Goal: Task Accomplishment & Management: Manage account settings

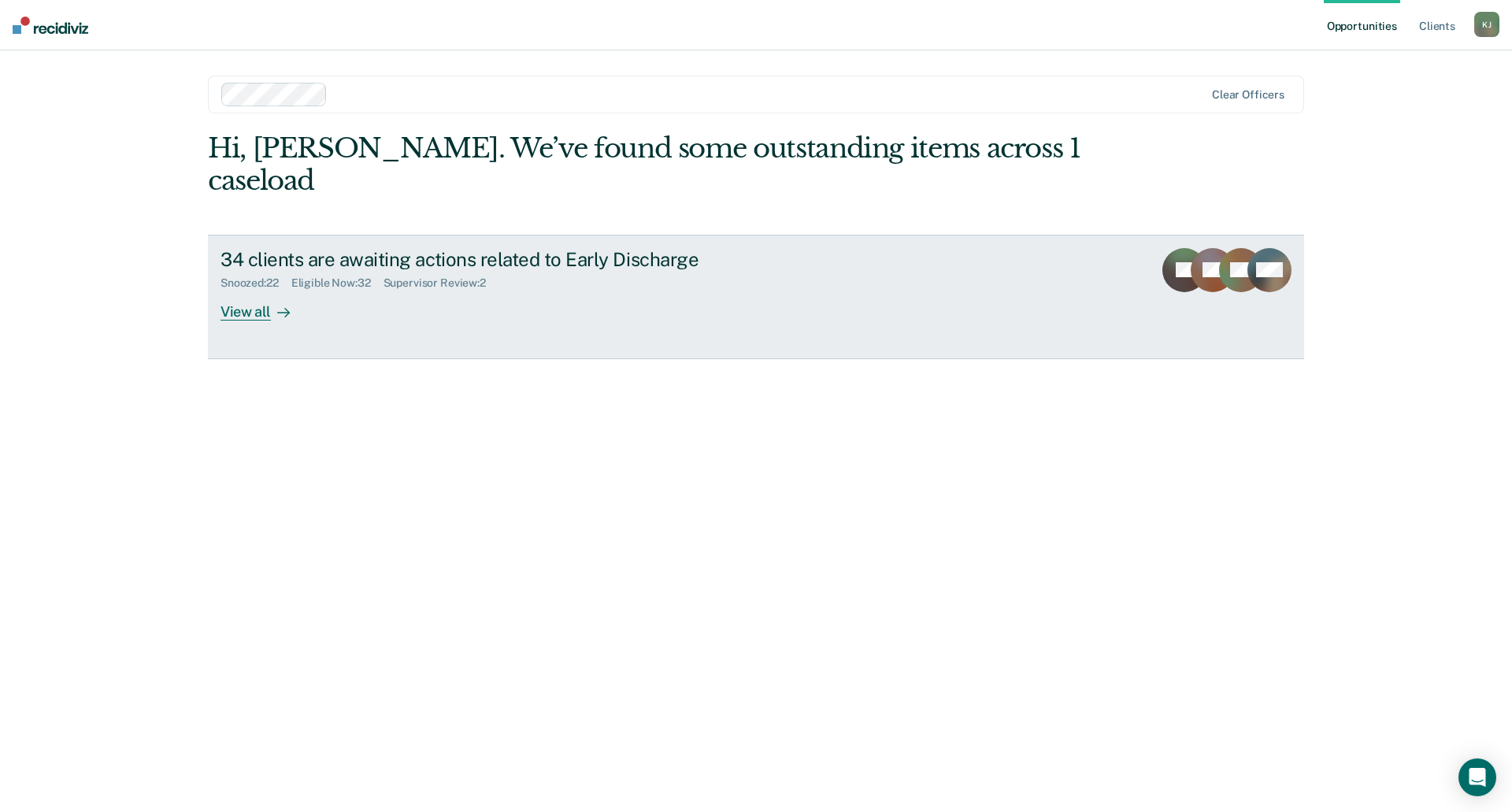
click at [251, 290] on div "View all" at bounding box center [264, 306] width 88 height 30
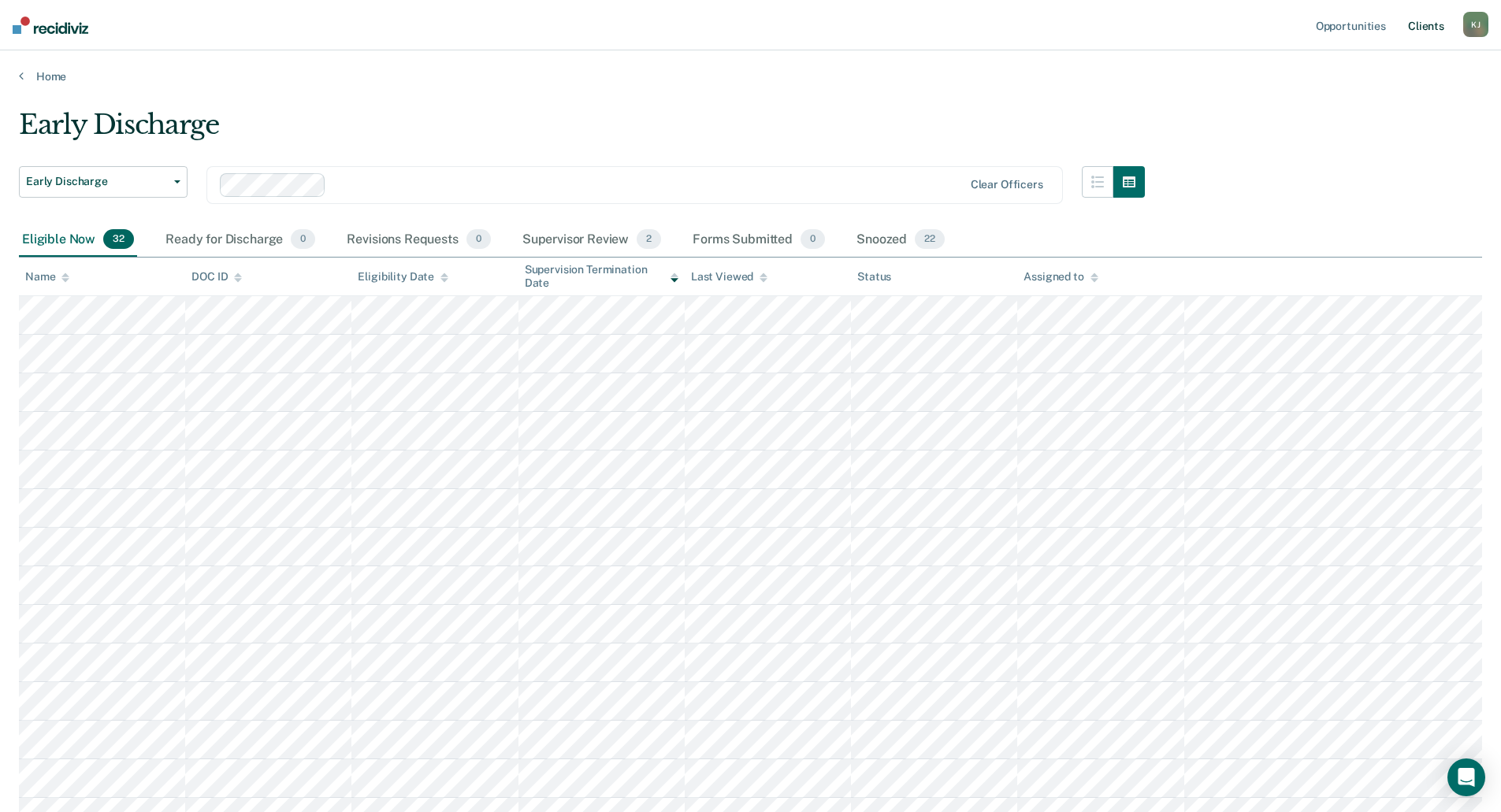
click at [1428, 24] on link "Client s" at bounding box center [1426, 25] width 43 height 50
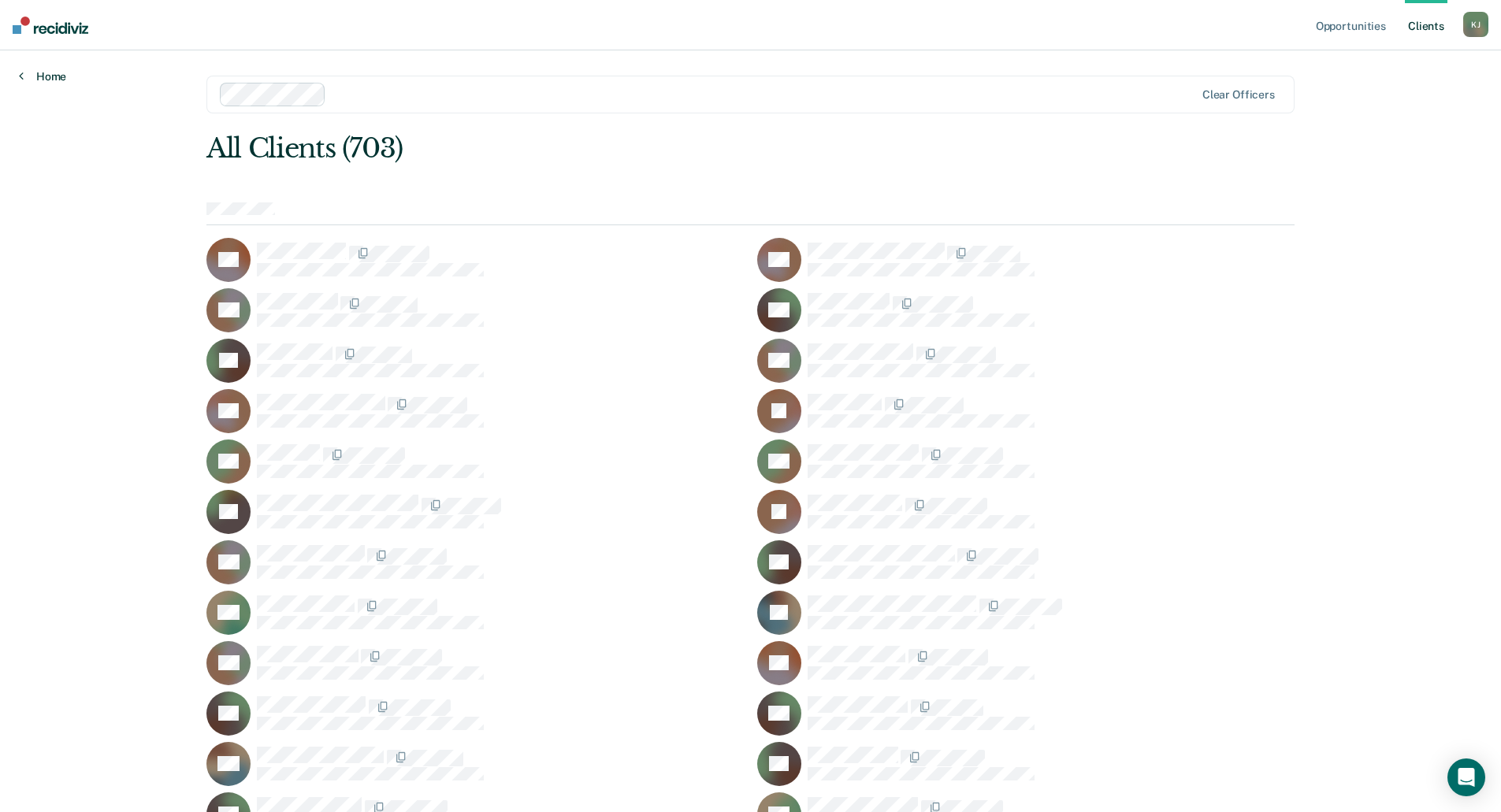
click at [21, 74] on icon at bounding box center [21, 76] width 4 height 13
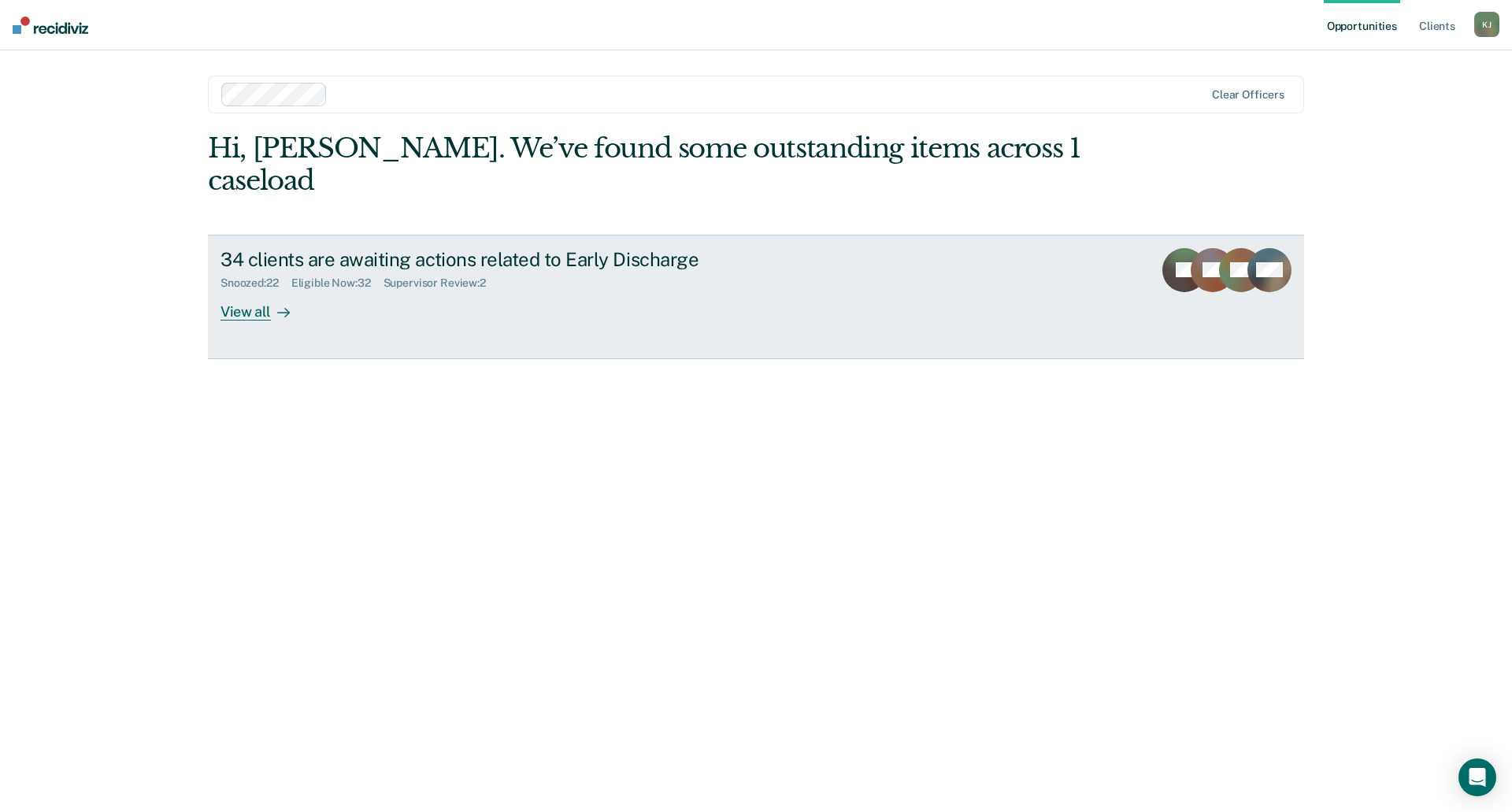
click at [256, 290] on div "View all" at bounding box center [264, 306] width 88 height 30
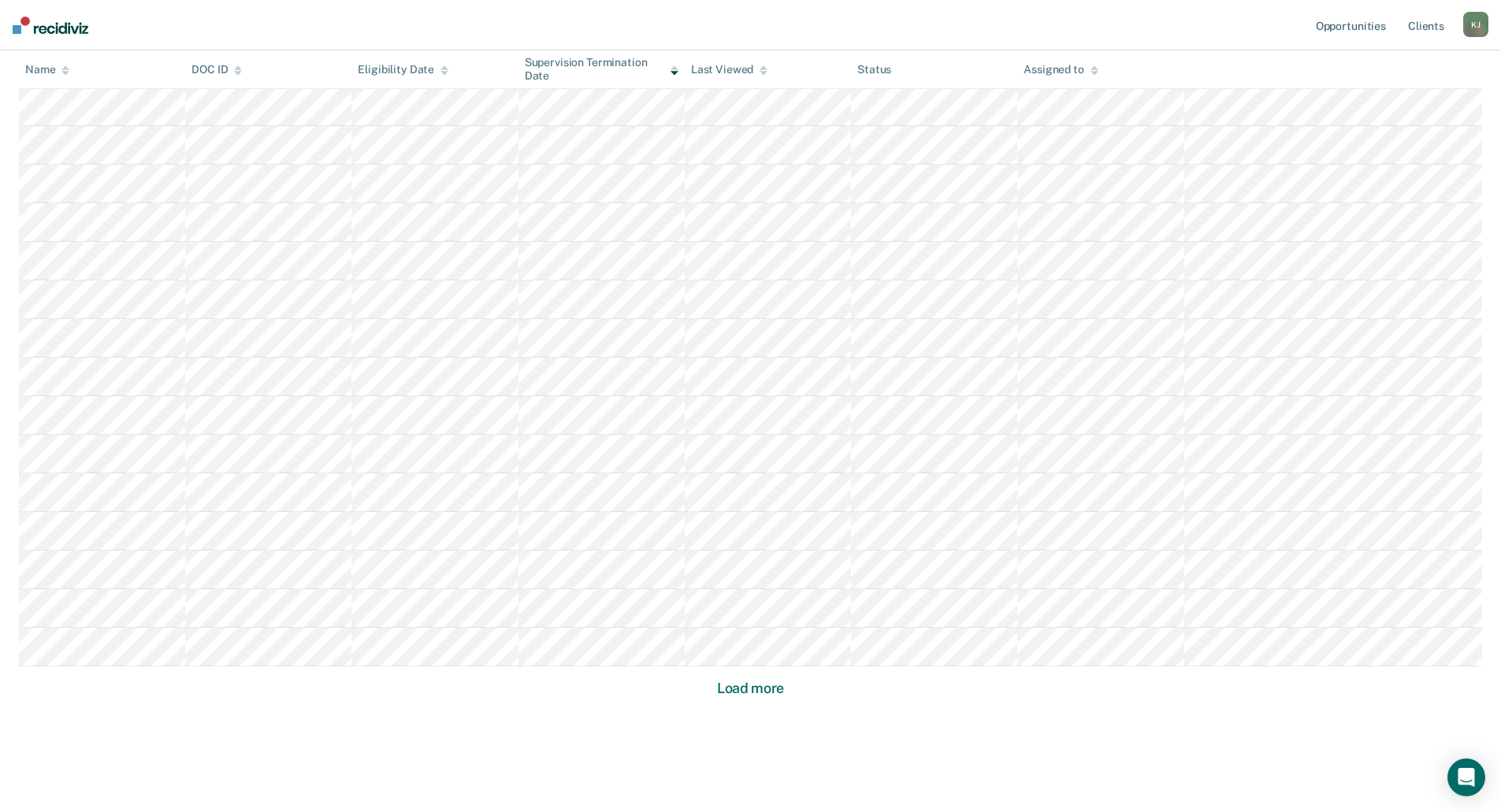
scroll to position [812, 0]
click at [743, 667] on button "Load more" at bounding box center [750, 664] width 77 height 19
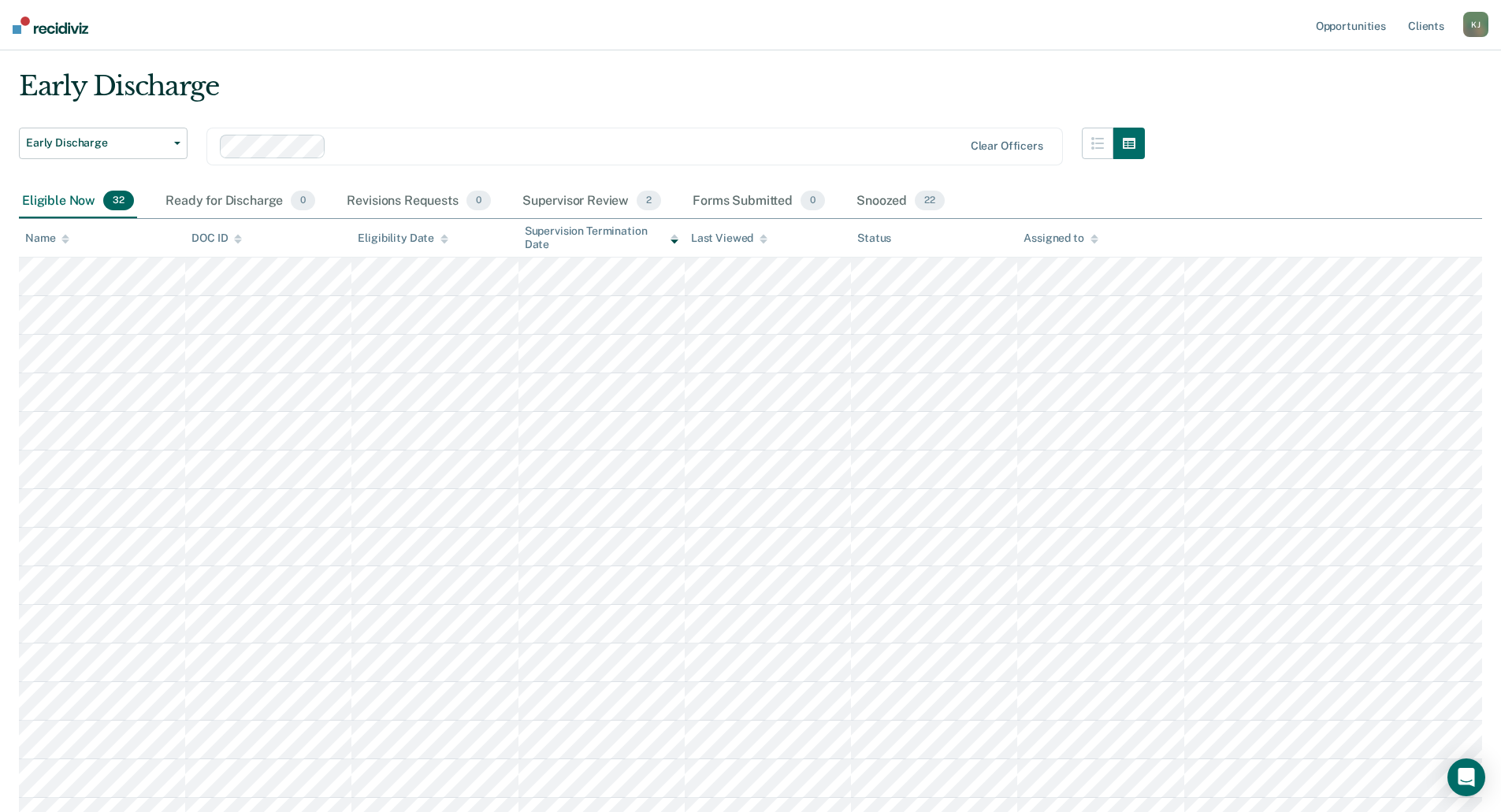
scroll to position [0, 0]
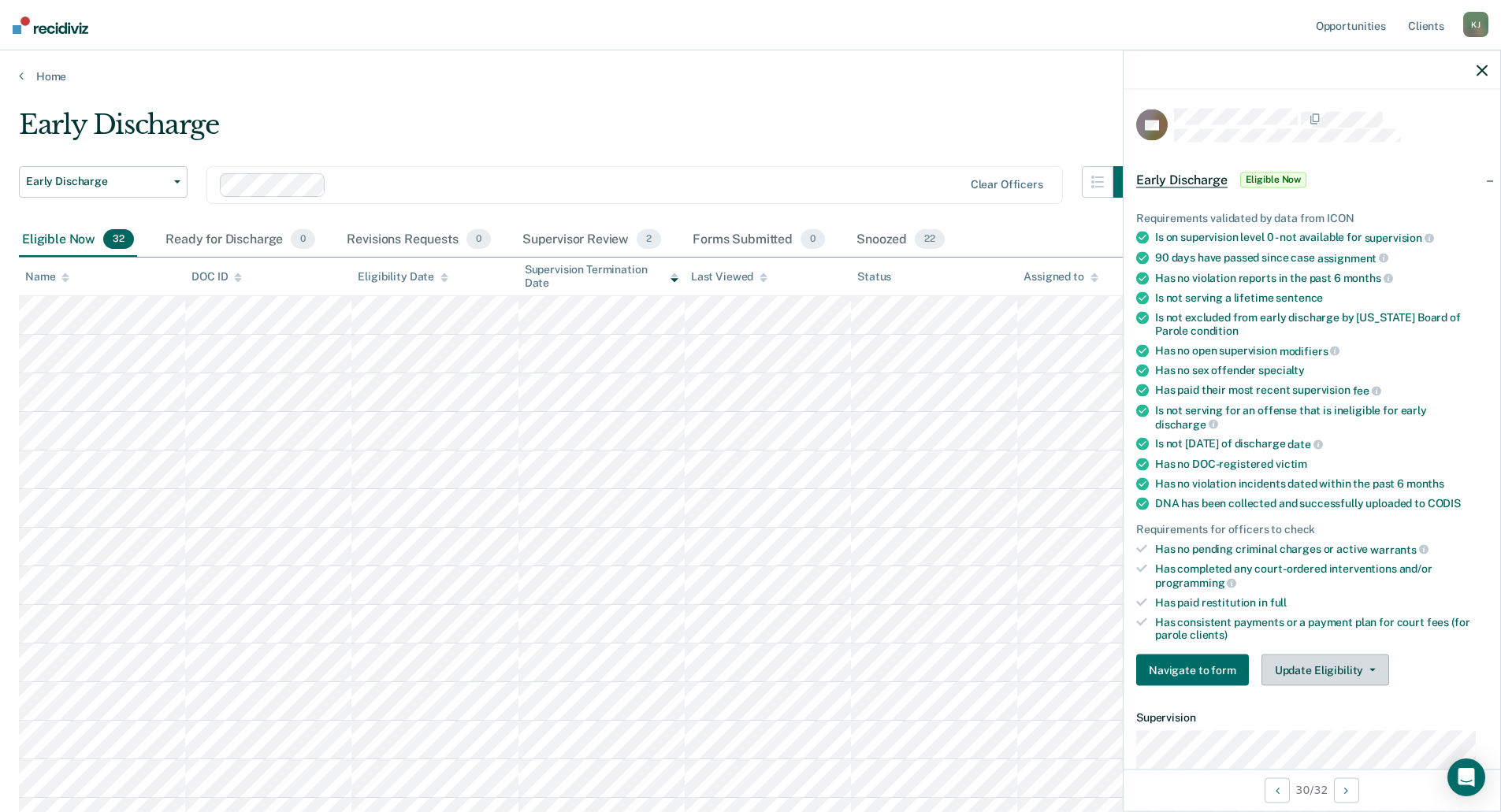
click at [1347, 664] on button "Update Eligibility" at bounding box center [1325, 670] width 128 height 31
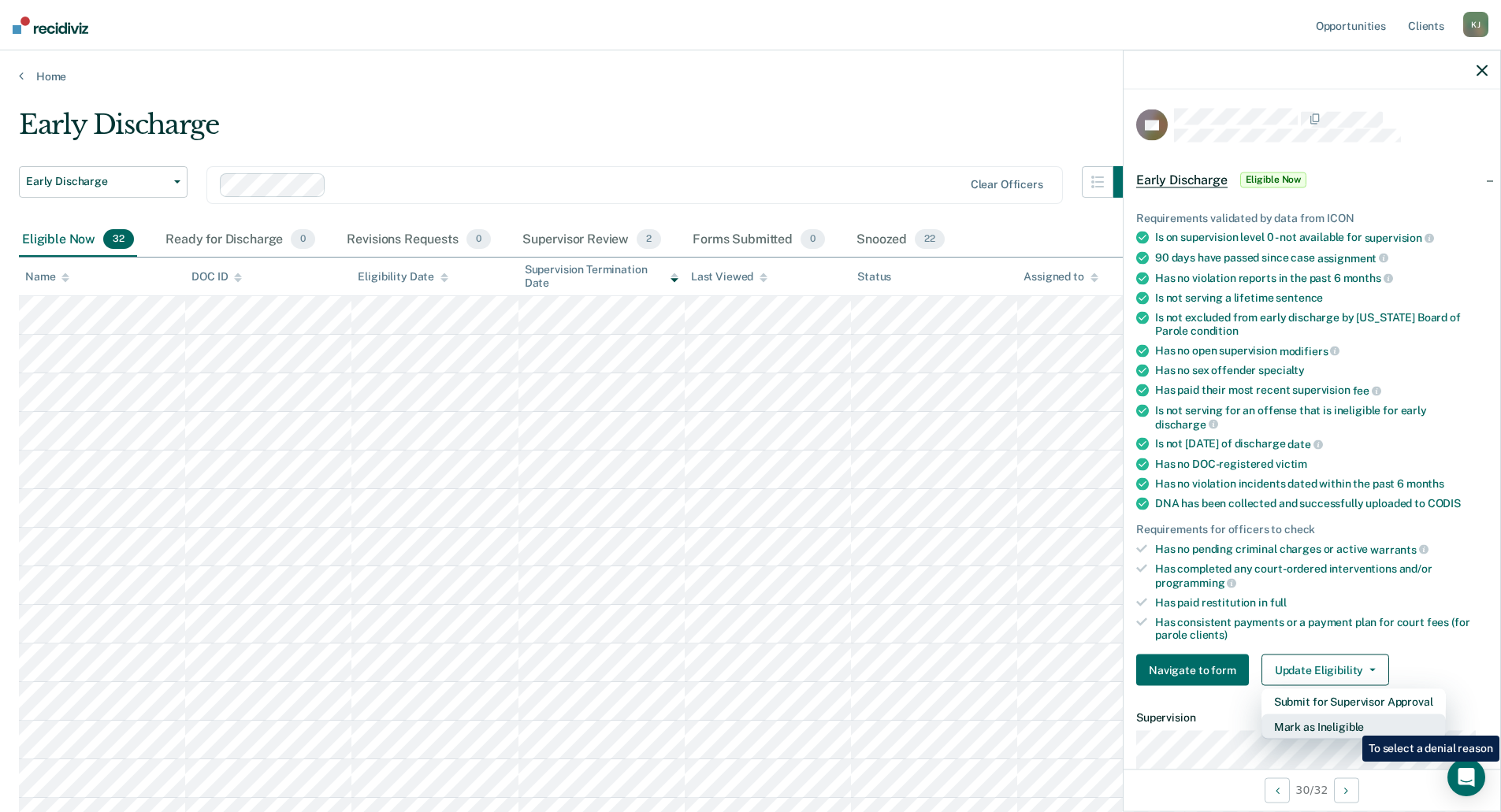
click at [1351, 724] on button "Mark as Ineligible" at bounding box center [1354, 727] width 184 height 25
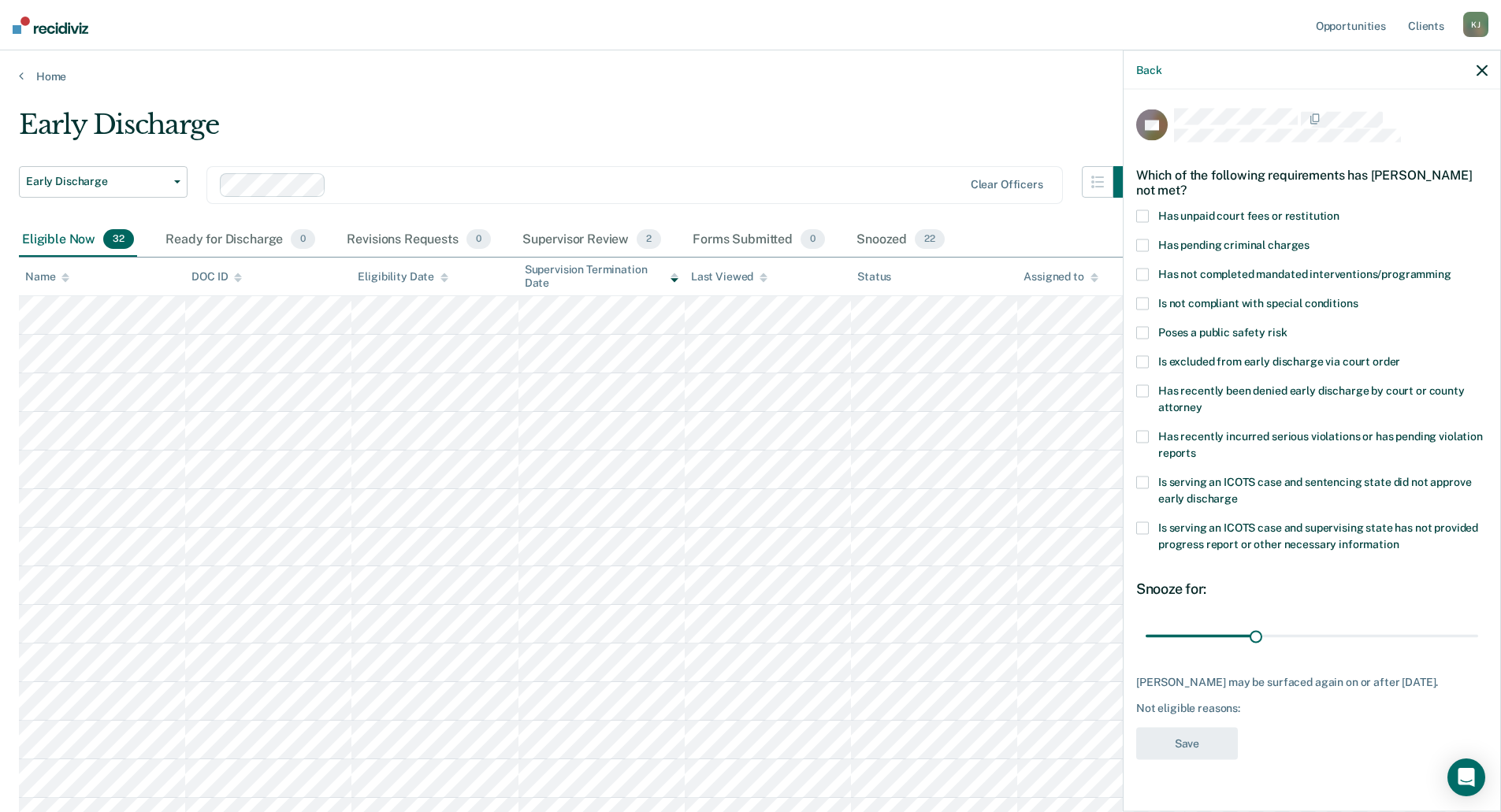
click at [1145, 213] on span at bounding box center [1143, 216] width 13 height 13
click at [1144, 244] on span at bounding box center [1143, 246] width 13 height 13
drag, startPoint x: 1259, startPoint y: 632, endPoint x: 1482, endPoint y: 632, distance: 223.0
type input "90"
click at [1478, 632] on input "range" at bounding box center [1312, 636] width 332 height 28
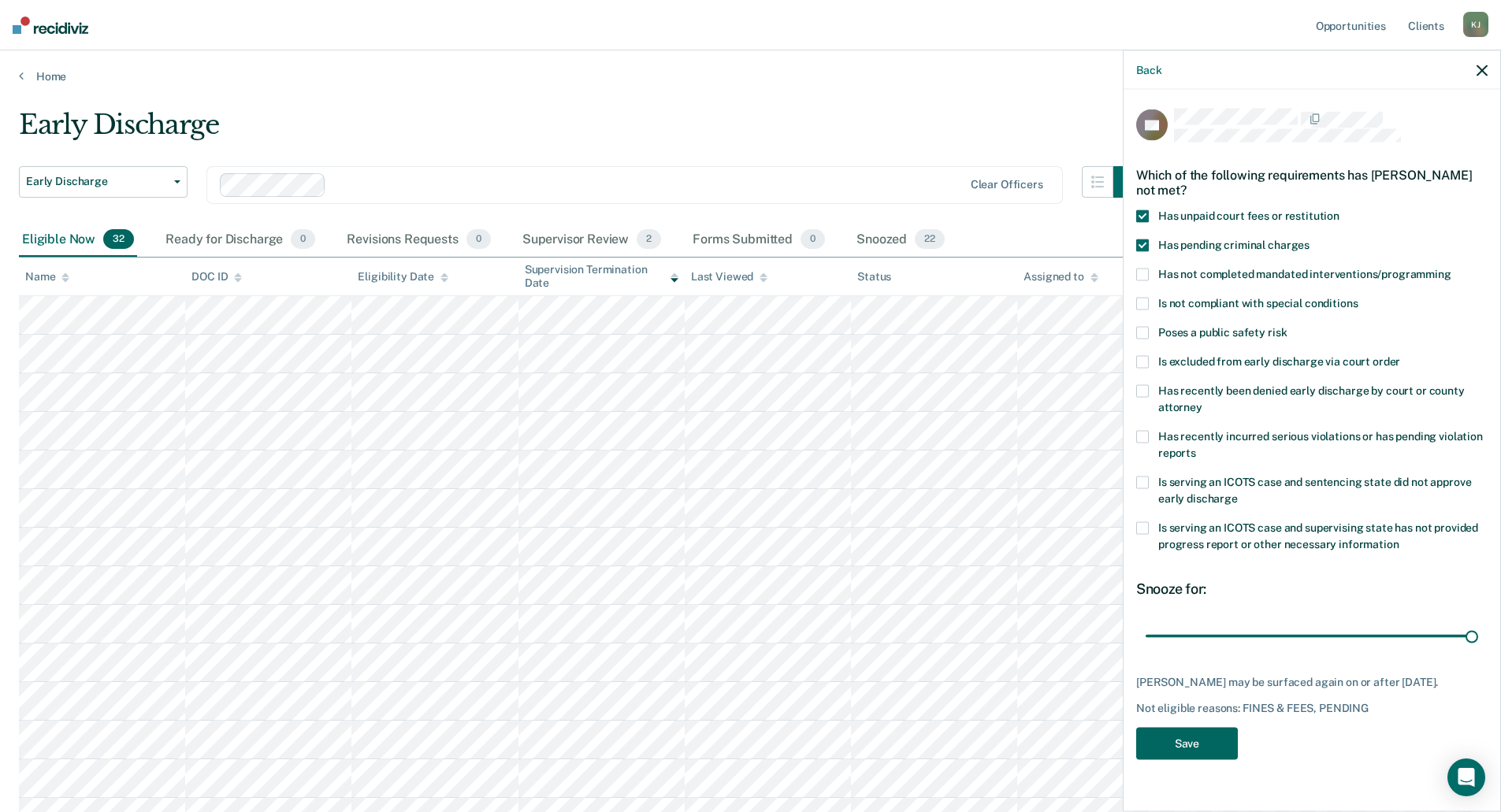
click at [1185, 750] on button "Save" at bounding box center [1187, 744] width 102 height 32
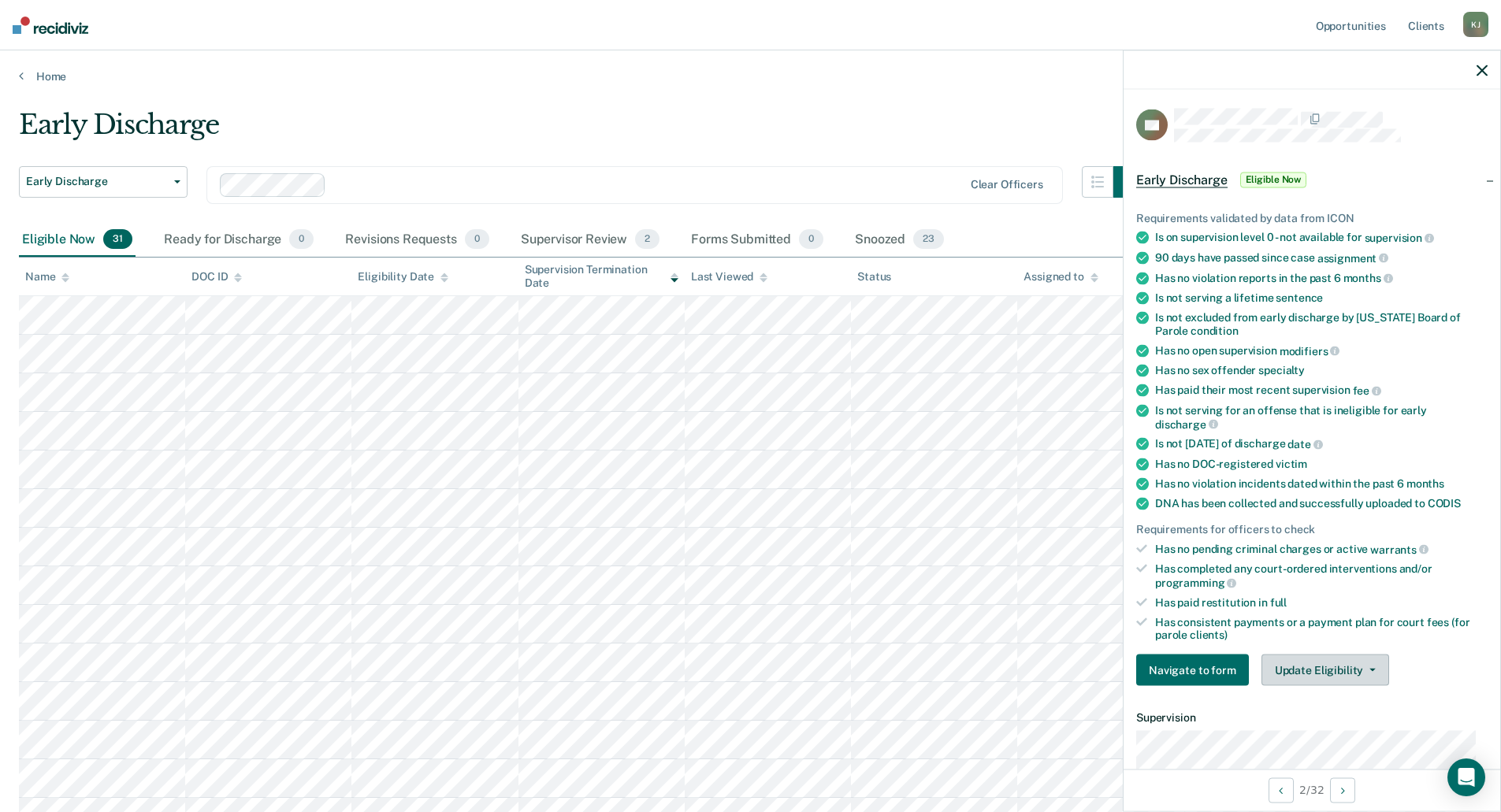
click at [1358, 666] on button "Update Eligibility" at bounding box center [1325, 670] width 128 height 31
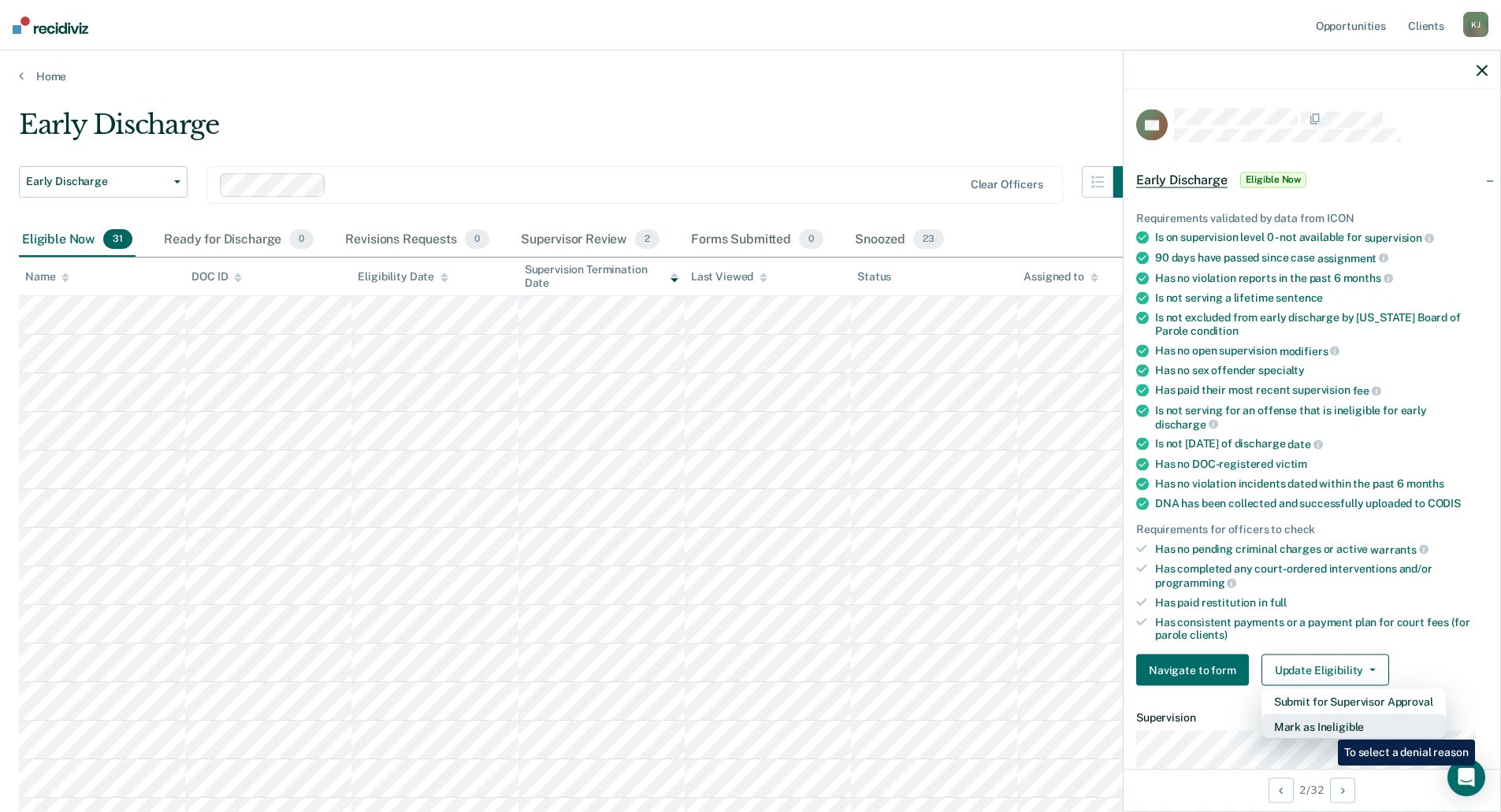
click at [1326, 728] on button "Mark as Ineligible" at bounding box center [1354, 727] width 184 height 25
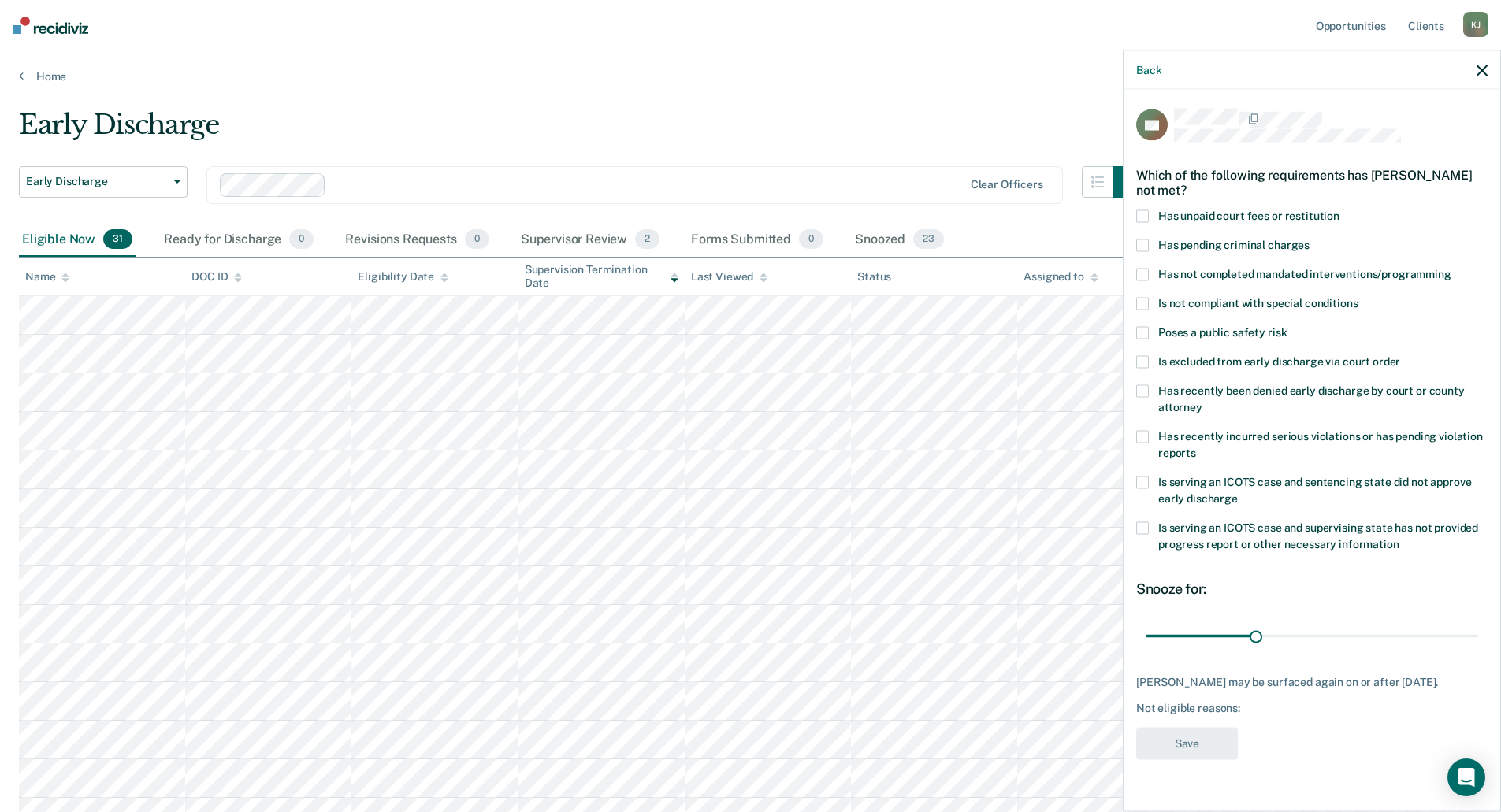
click at [1139, 356] on span at bounding box center [1143, 363] width 13 height 13
drag, startPoint x: 1253, startPoint y: 618, endPoint x: 1515, endPoint y: 612, distance: 262.1
type input "90"
click at [1478, 623] on input "range" at bounding box center [1312, 636] width 332 height 28
click at [1190, 728] on button "Save" at bounding box center [1187, 744] width 102 height 32
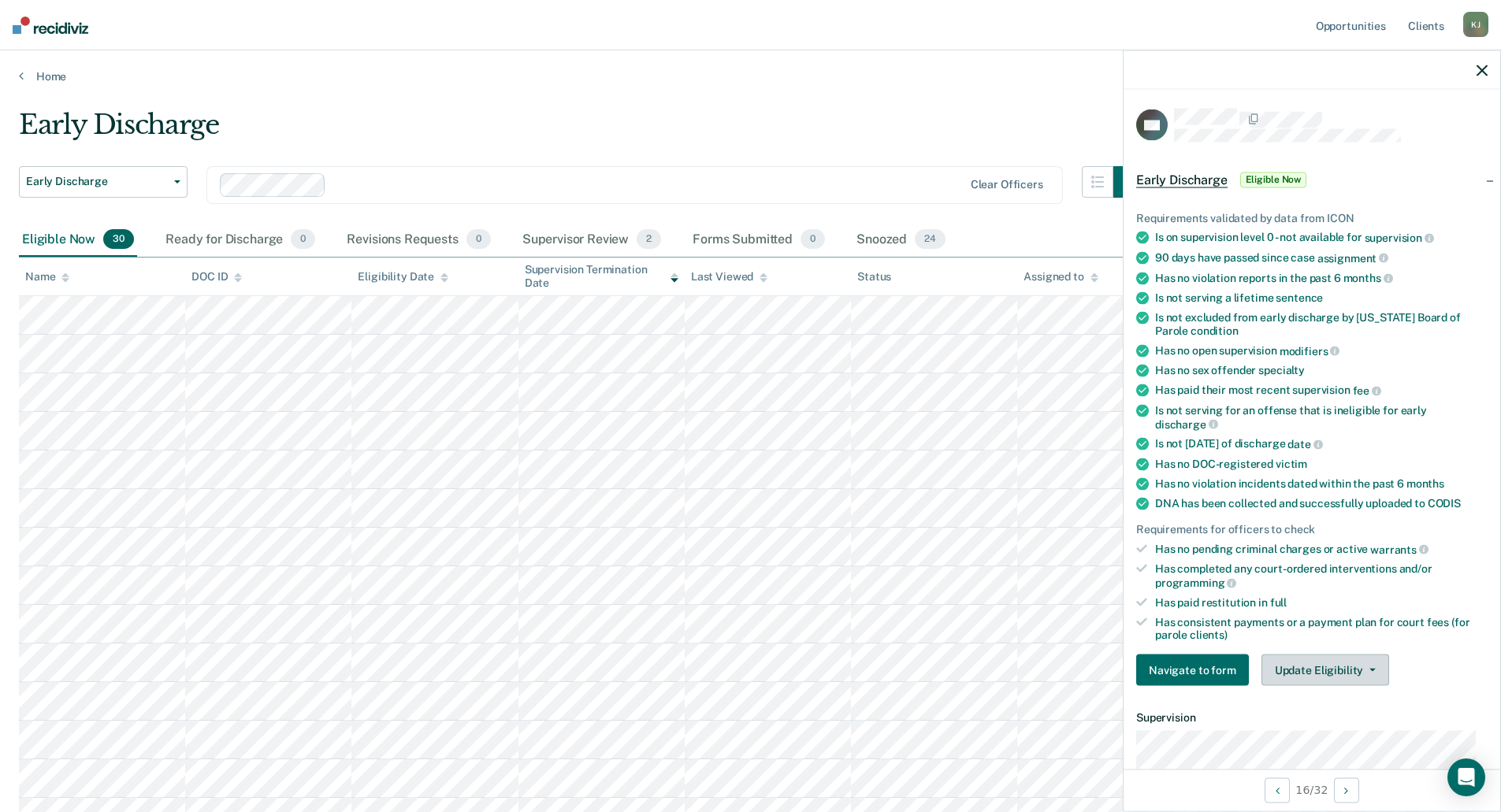
click at [1371, 671] on button "Update Eligibility" at bounding box center [1325, 670] width 128 height 31
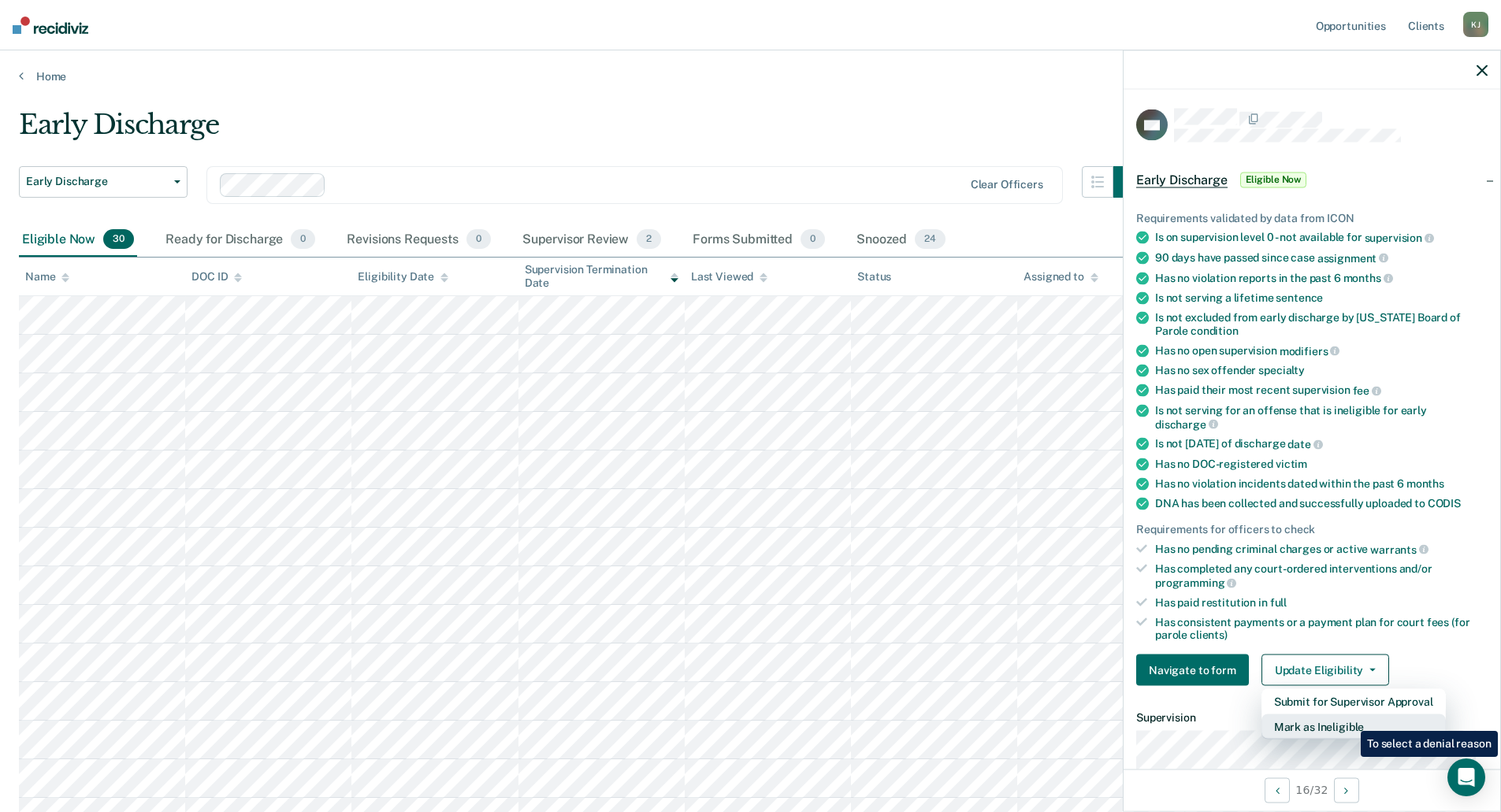
click at [1349, 719] on button "Mark as Ineligible" at bounding box center [1354, 727] width 184 height 25
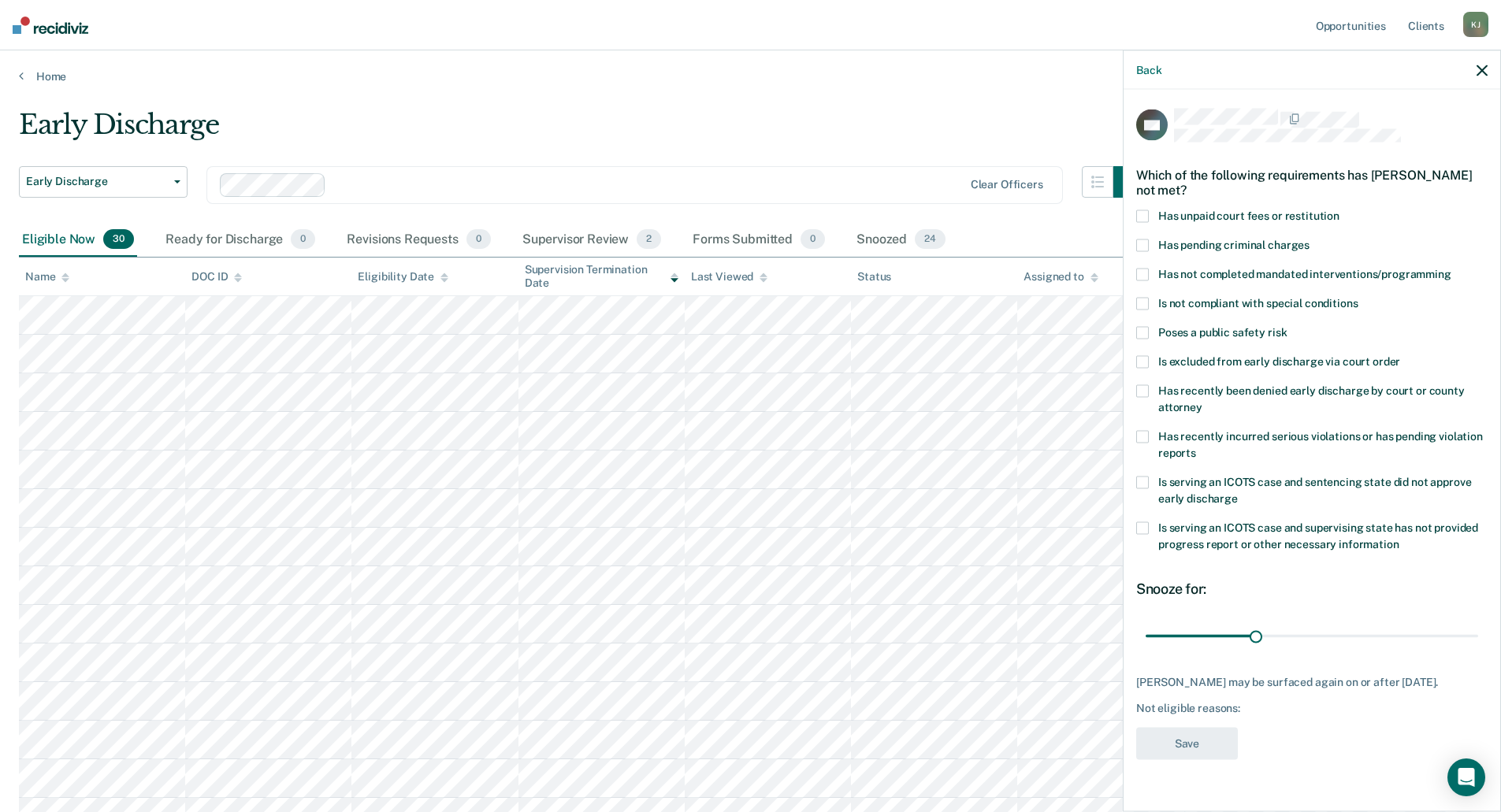
click at [1142, 361] on span at bounding box center [1143, 363] width 13 height 13
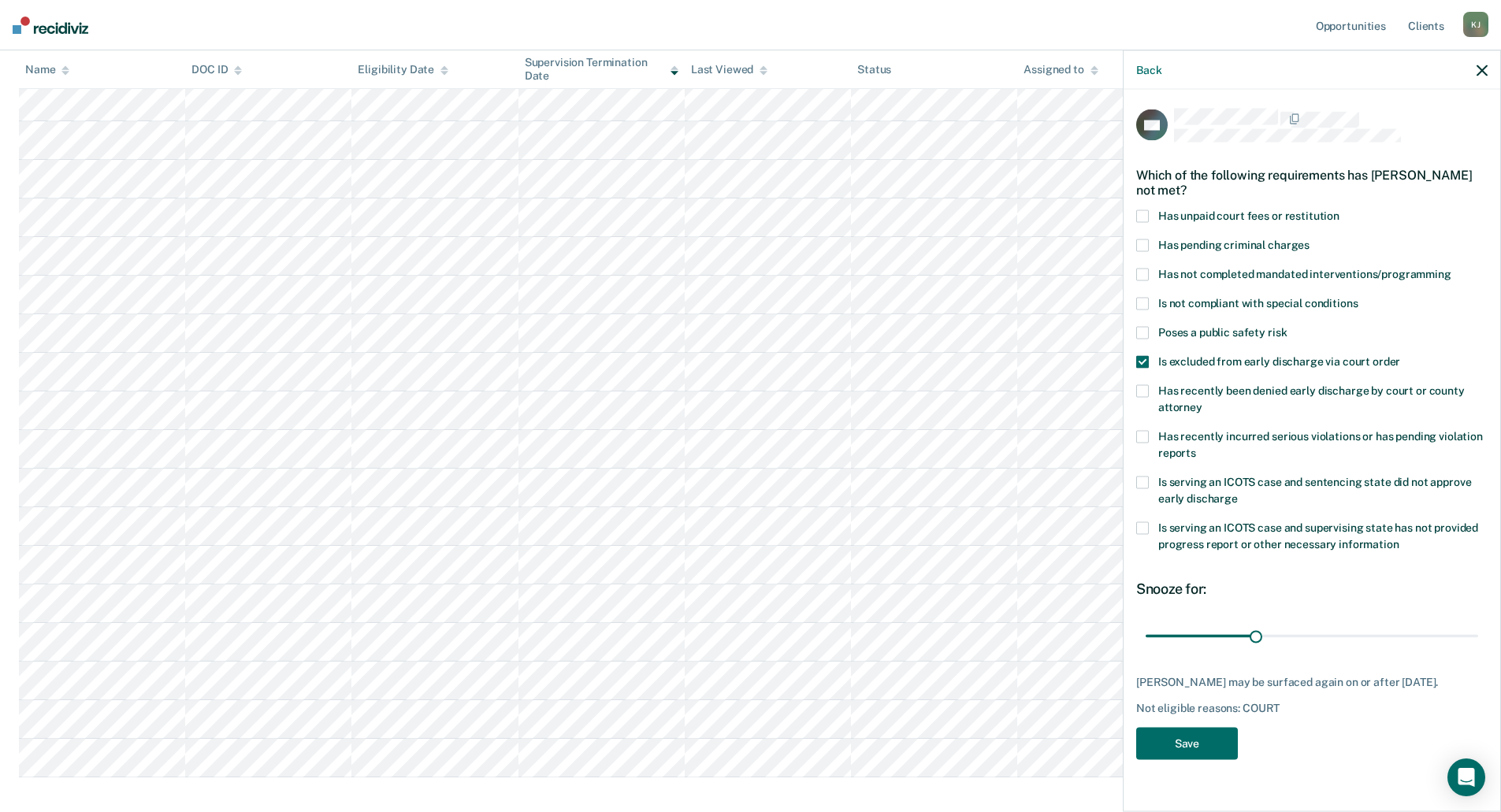
scroll to position [709, 0]
drag, startPoint x: 1256, startPoint y: 633, endPoint x: 1690, endPoint y: 637, distance: 434.0
type input "90"
click at [1478, 637] on input "range" at bounding box center [1312, 636] width 332 height 28
click at [1184, 751] on button "Save" at bounding box center [1187, 744] width 102 height 32
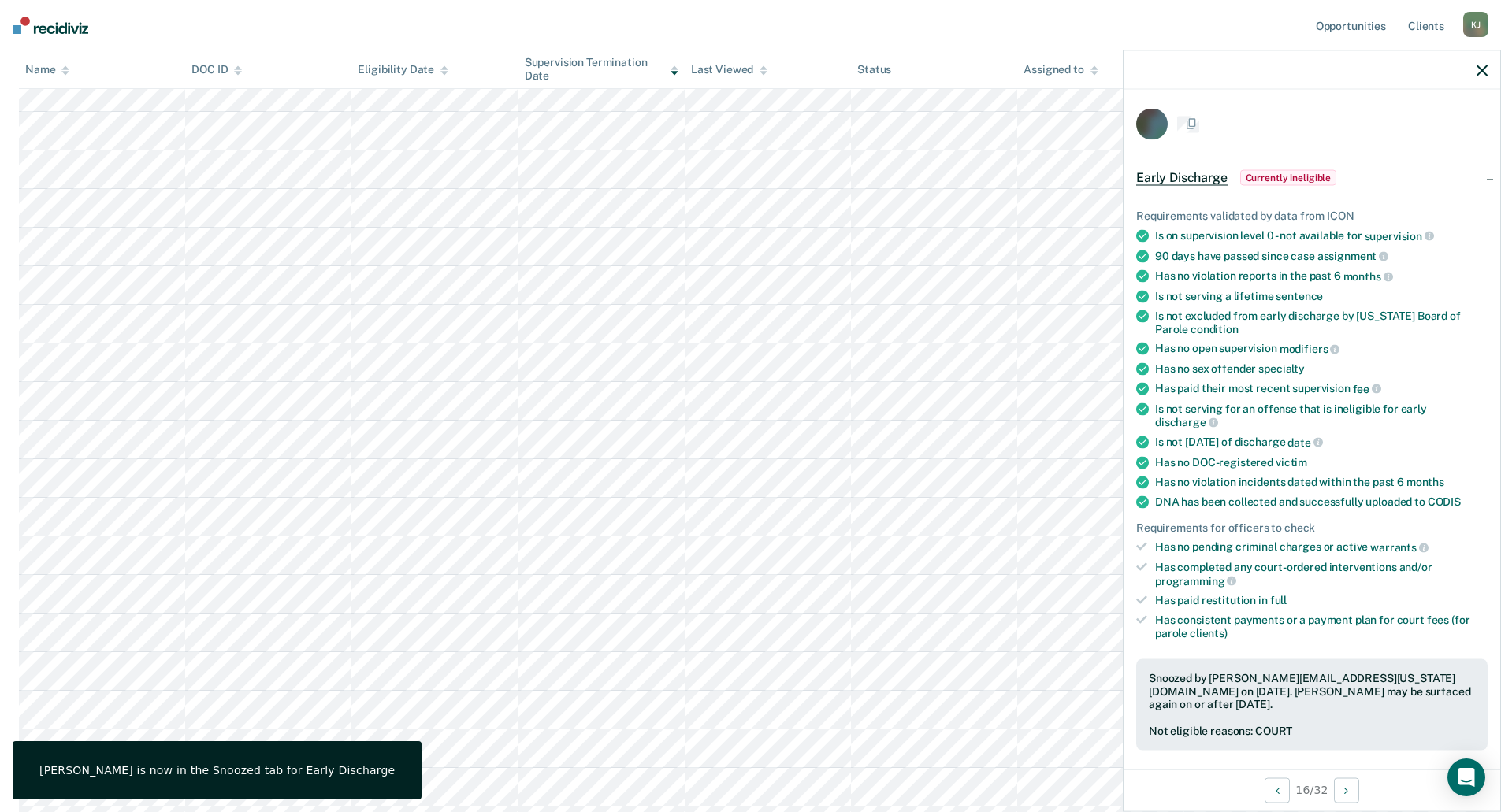
scroll to position [0, 0]
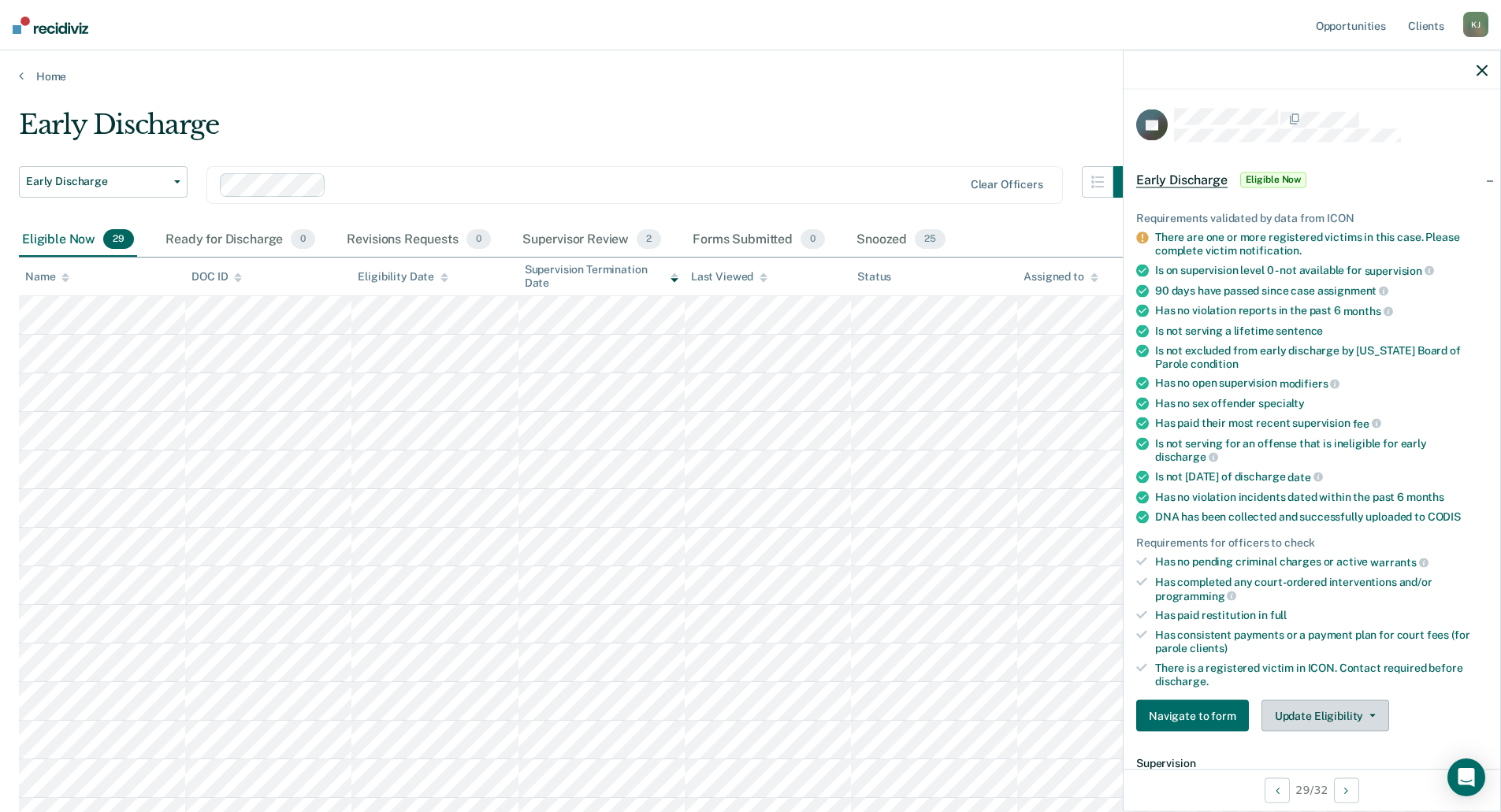
click at [1337, 716] on button "Update Eligibility" at bounding box center [1325, 716] width 128 height 31
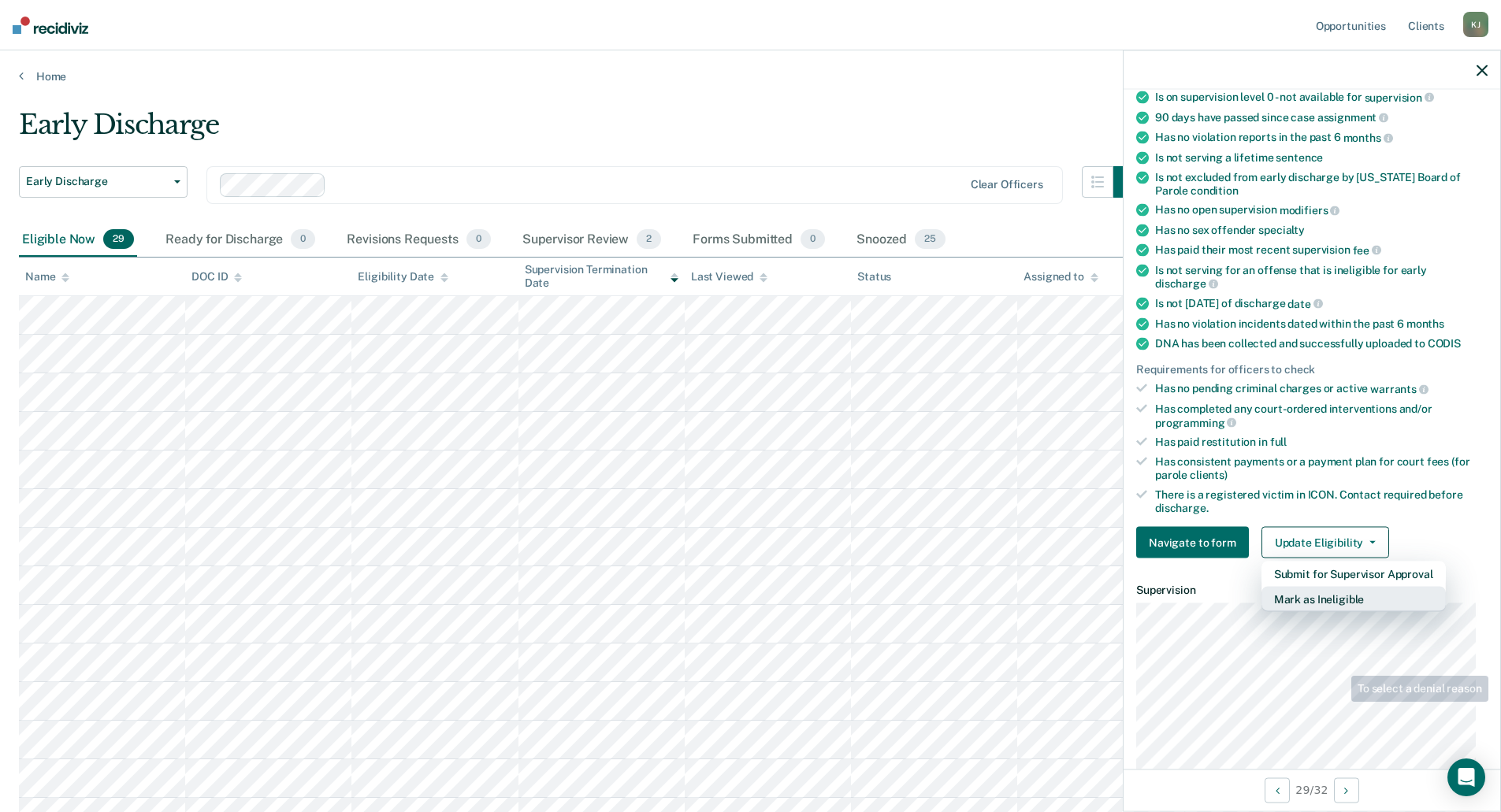
scroll to position [315, 0]
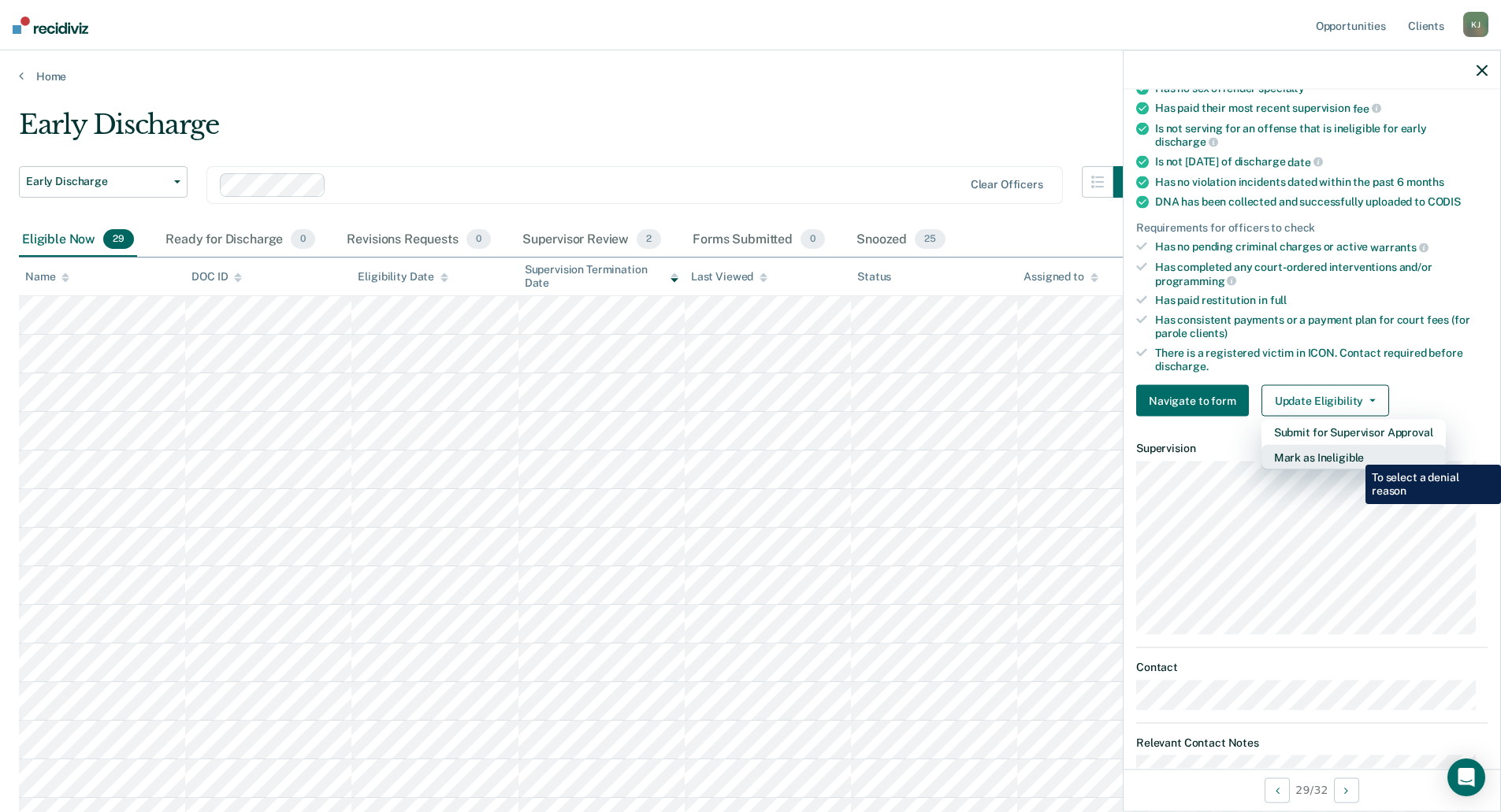
click at [1354, 453] on button "Mark as Ineligible" at bounding box center [1354, 457] width 184 height 25
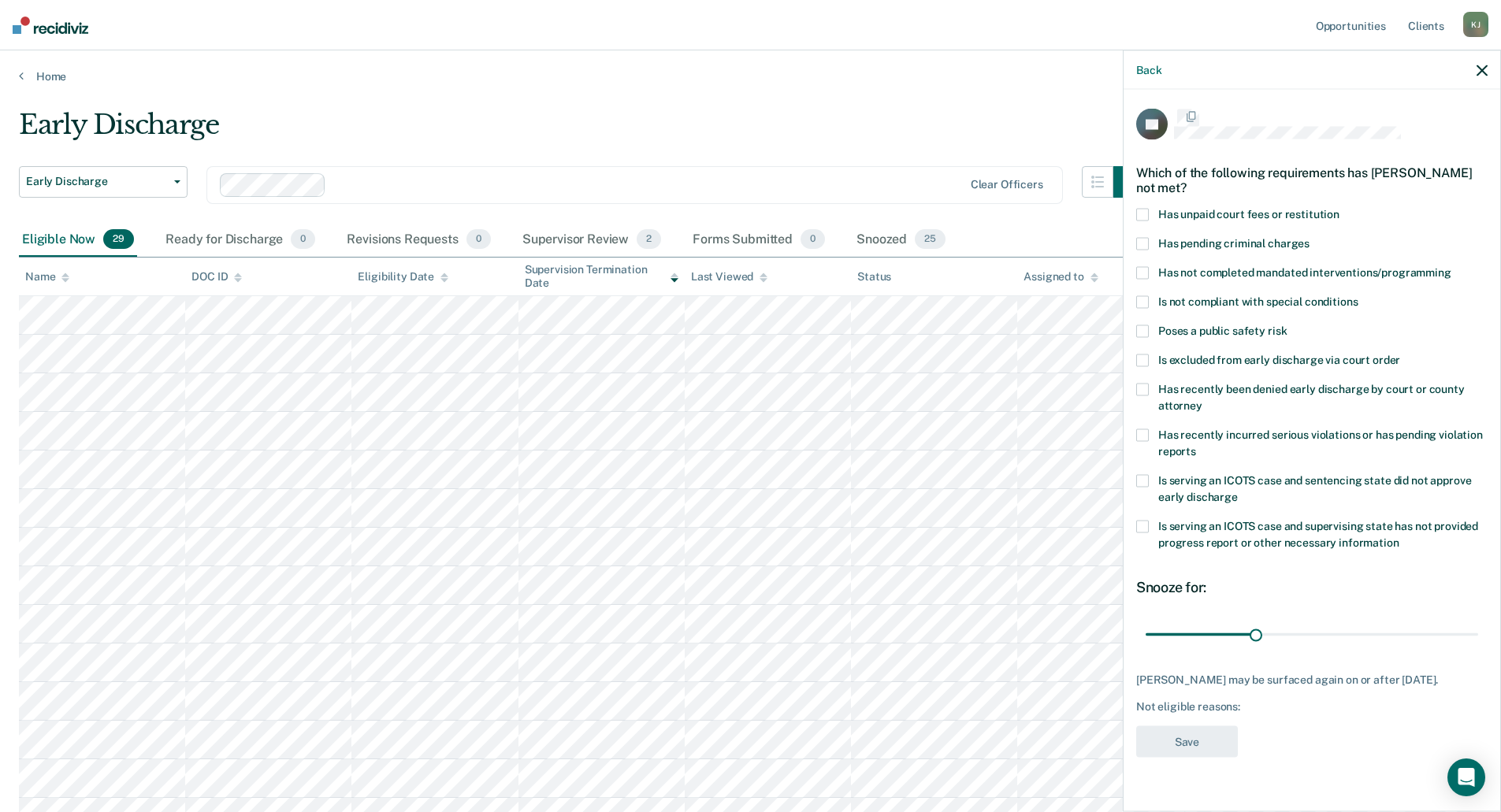
scroll to position [0, 0]
click at [1142, 214] on span at bounding box center [1143, 216] width 13 height 13
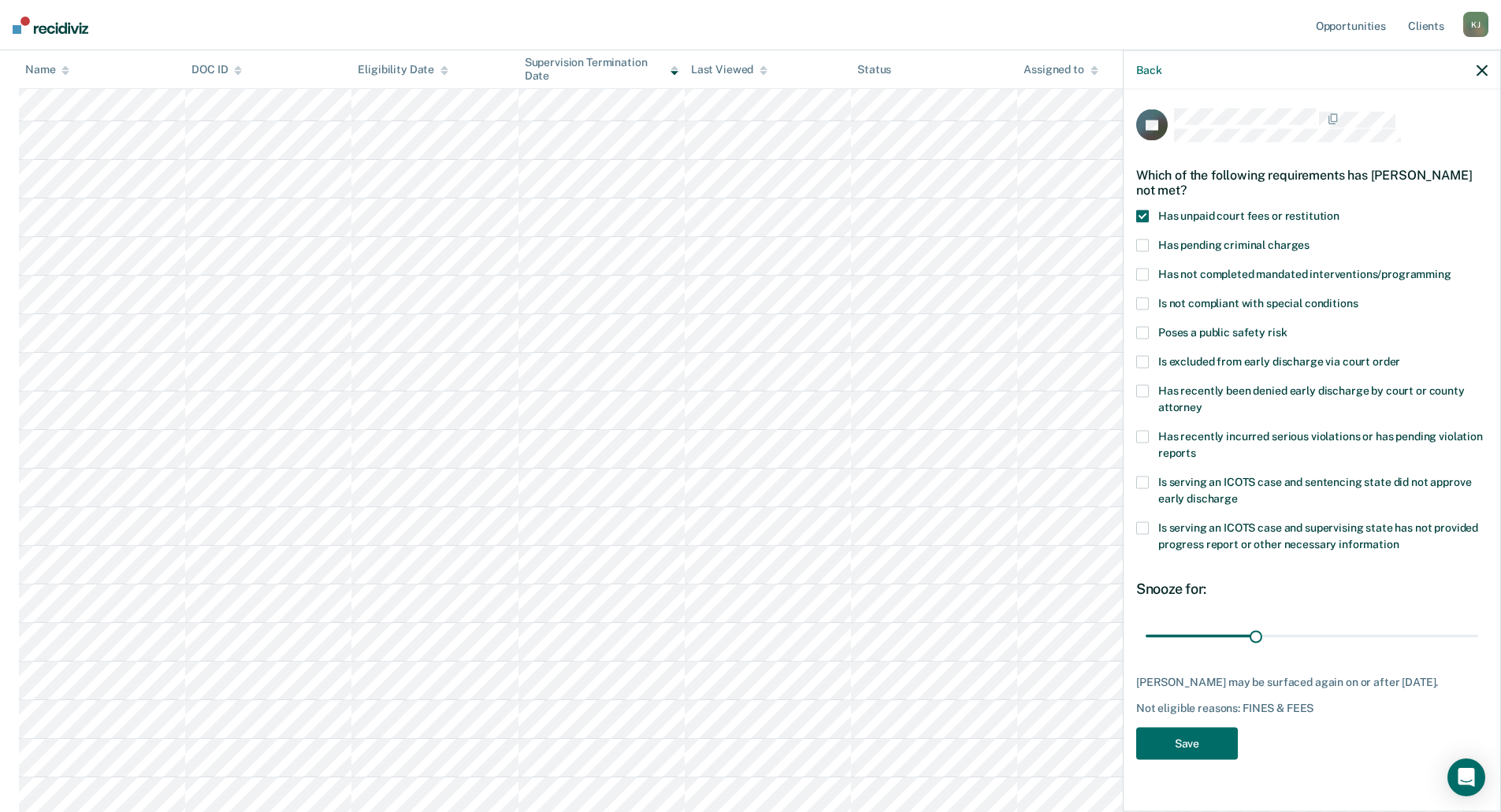
scroll to position [237, 0]
drag, startPoint x: 1253, startPoint y: 631, endPoint x: 1486, endPoint y: 629, distance: 233.0
type input "90"
click at [1478, 629] on input "range" at bounding box center [1312, 636] width 332 height 28
click at [1187, 747] on button "Save" at bounding box center [1187, 744] width 102 height 32
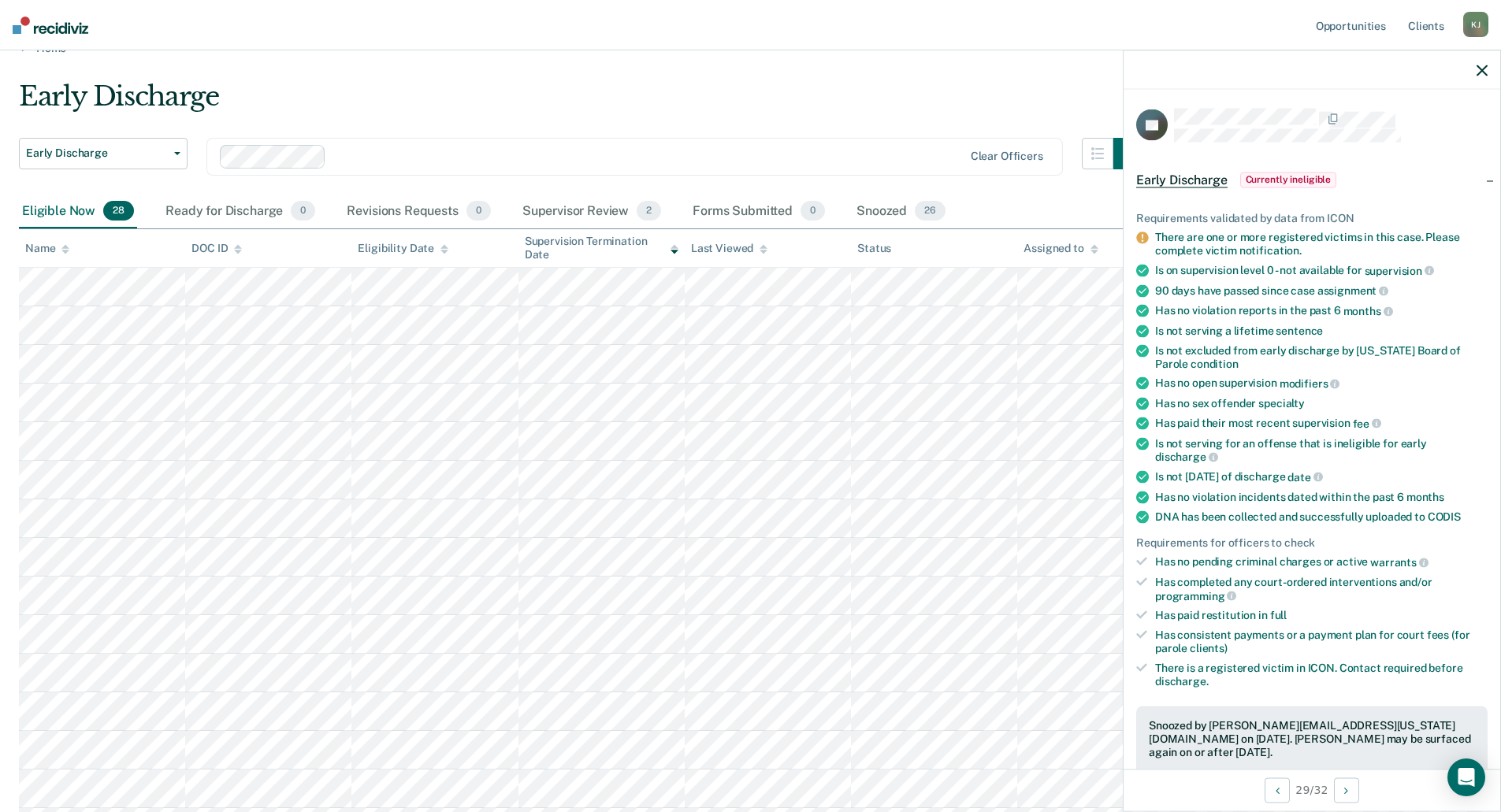
scroll to position [0, 0]
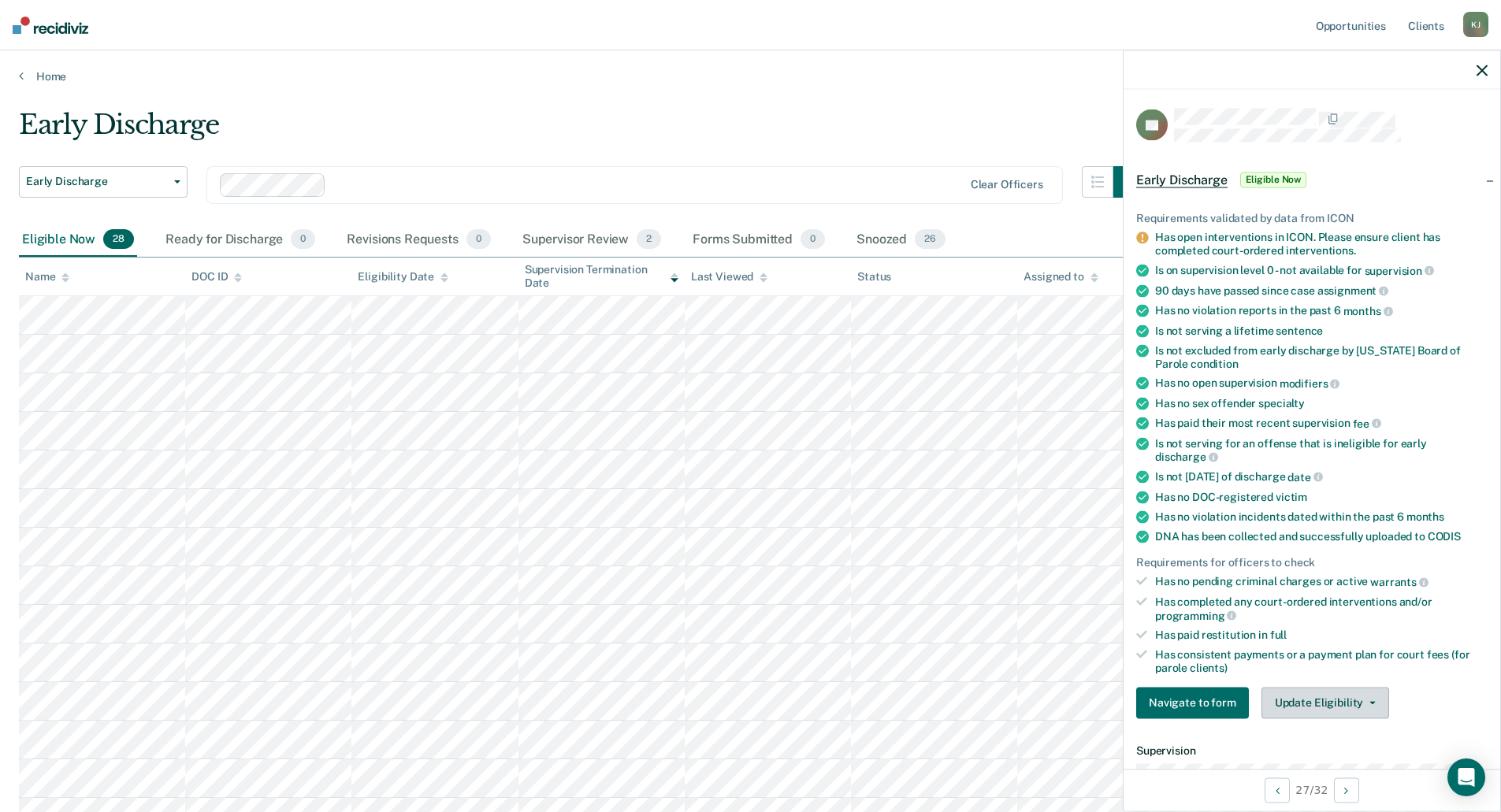
click at [1323, 699] on button "Update Eligibility" at bounding box center [1325, 702] width 128 height 31
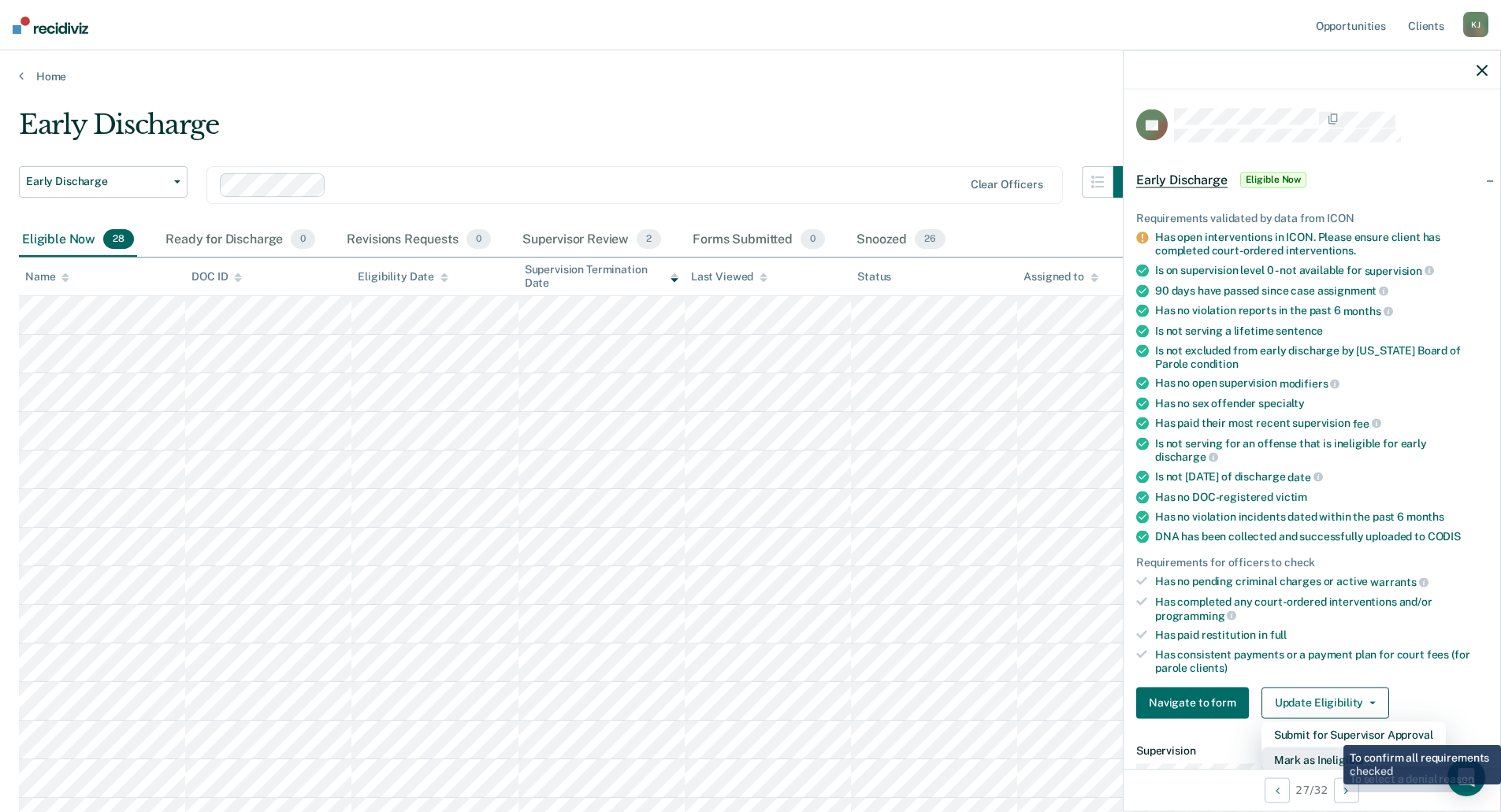
scroll to position [2, 0]
click at [1332, 759] on button "Mark as Ineligible" at bounding box center [1354, 758] width 184 height 25
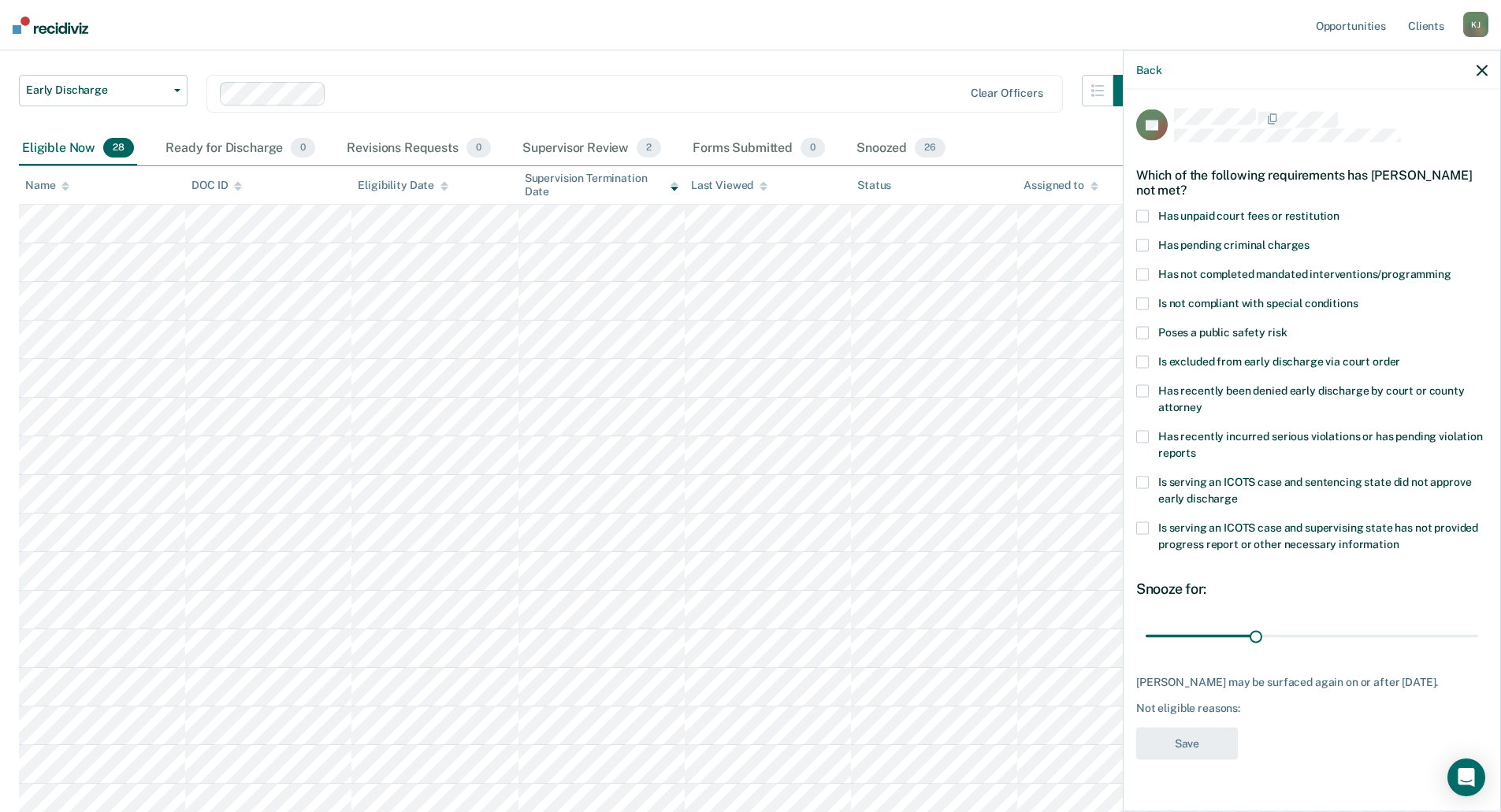
scroll to position [237, 0]
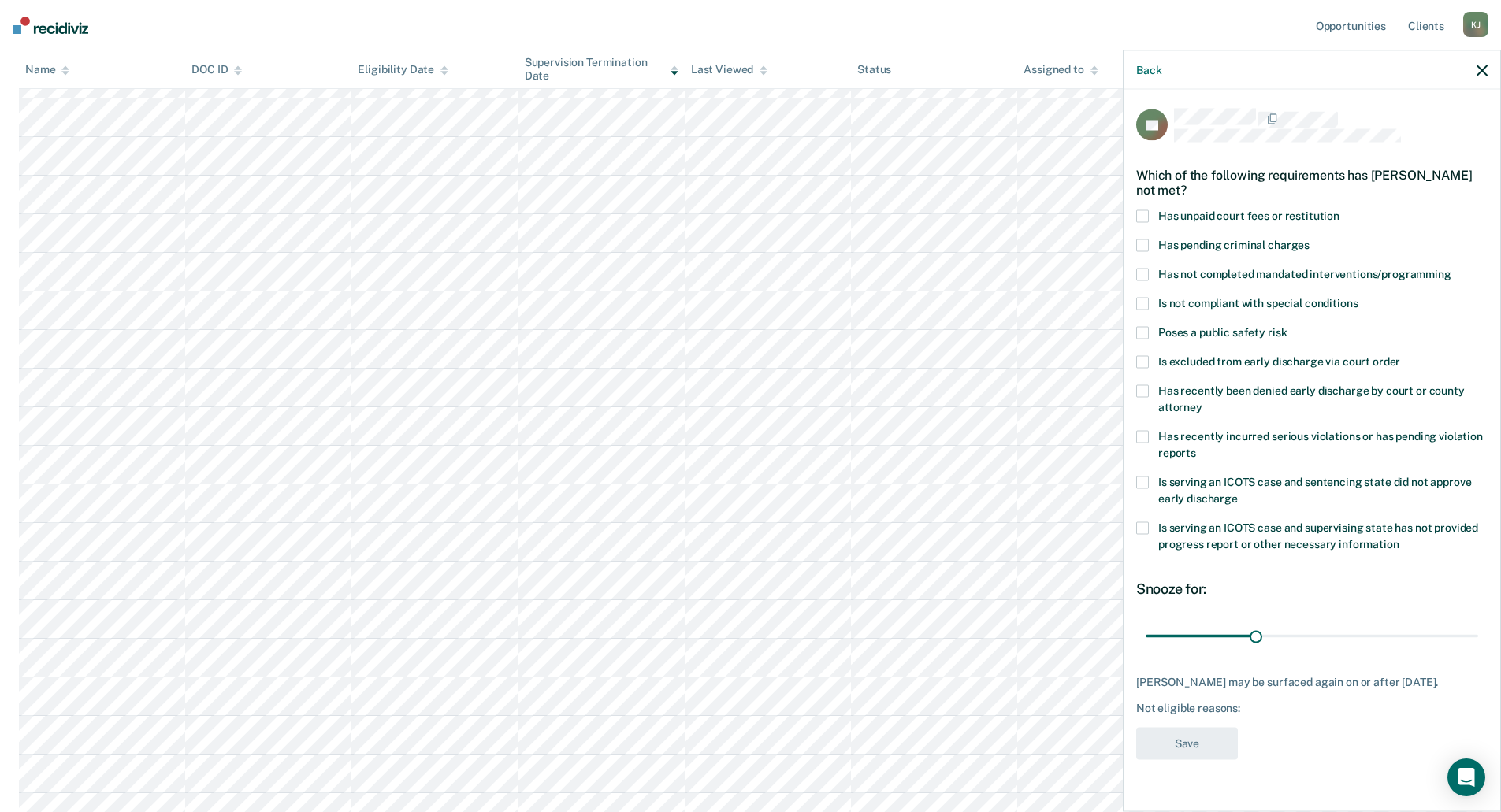
click at [1145, 213] on span at bounding box center [1143, 216] width 13 height 13
click at [1144, 272] on span at bounding box center [1143, 275] width 13 height 13
drag, startPoint x: 1256, startPoint y: 635, endPoint x: 1495, endPoint y: 635, distance: 239.0
type input "90"
click at [1478, 635] on input "range" at bounding box center [1312, 636] width 332 height 28
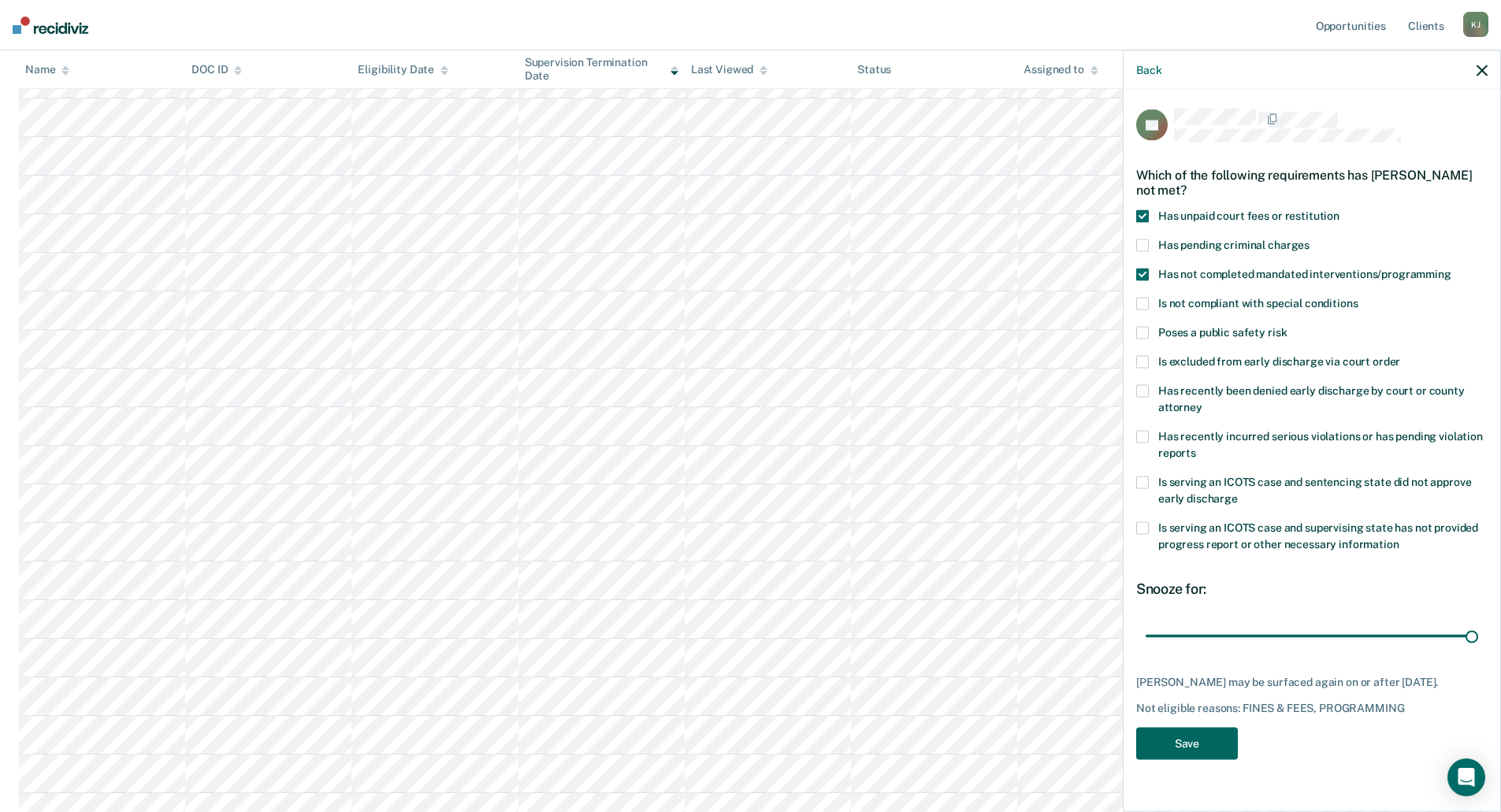
click at [1203, 737] on button "Save" at bounding box center [1187, 744] width 102 height 32
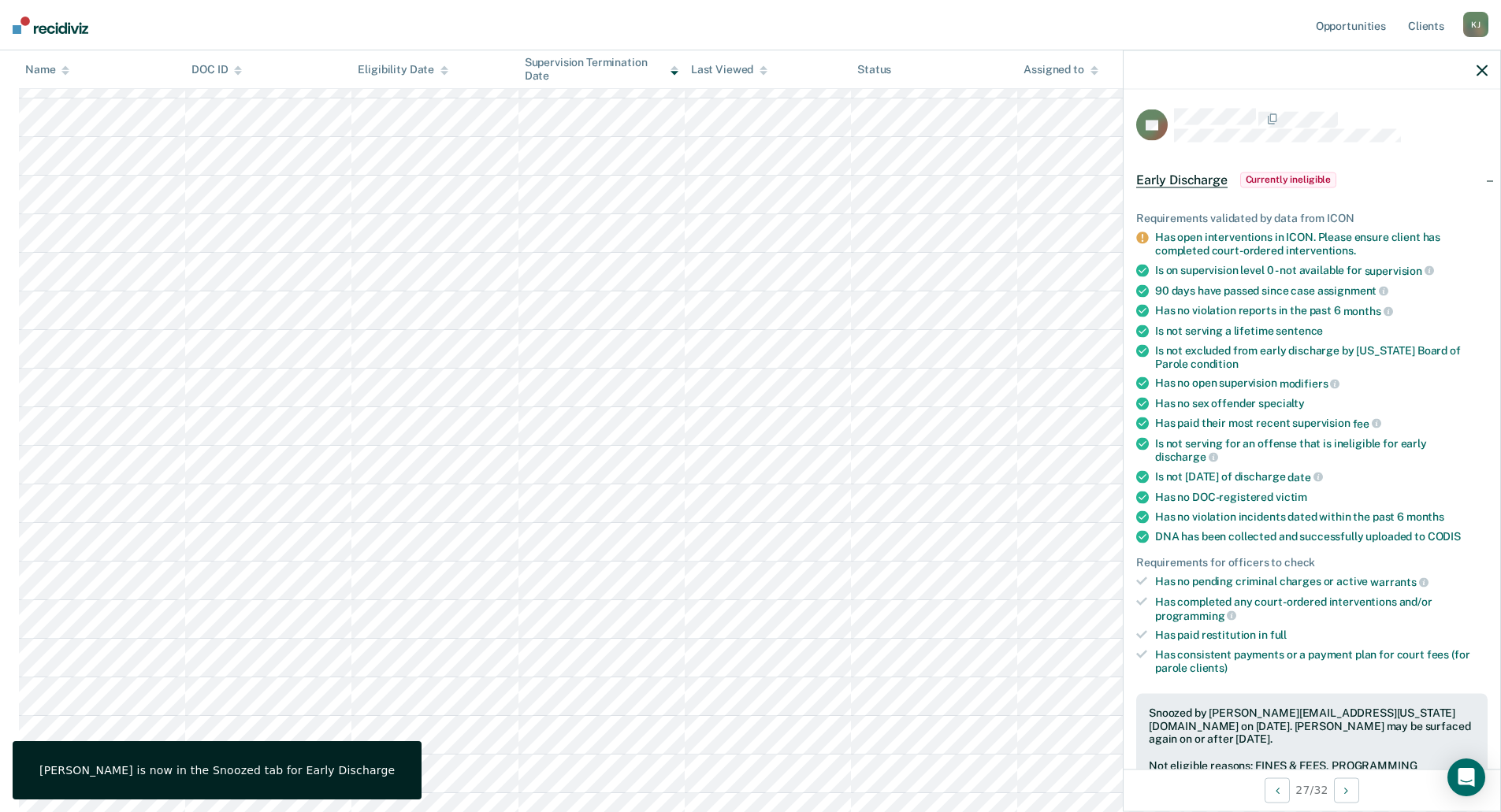
scroll to position [0, 0]
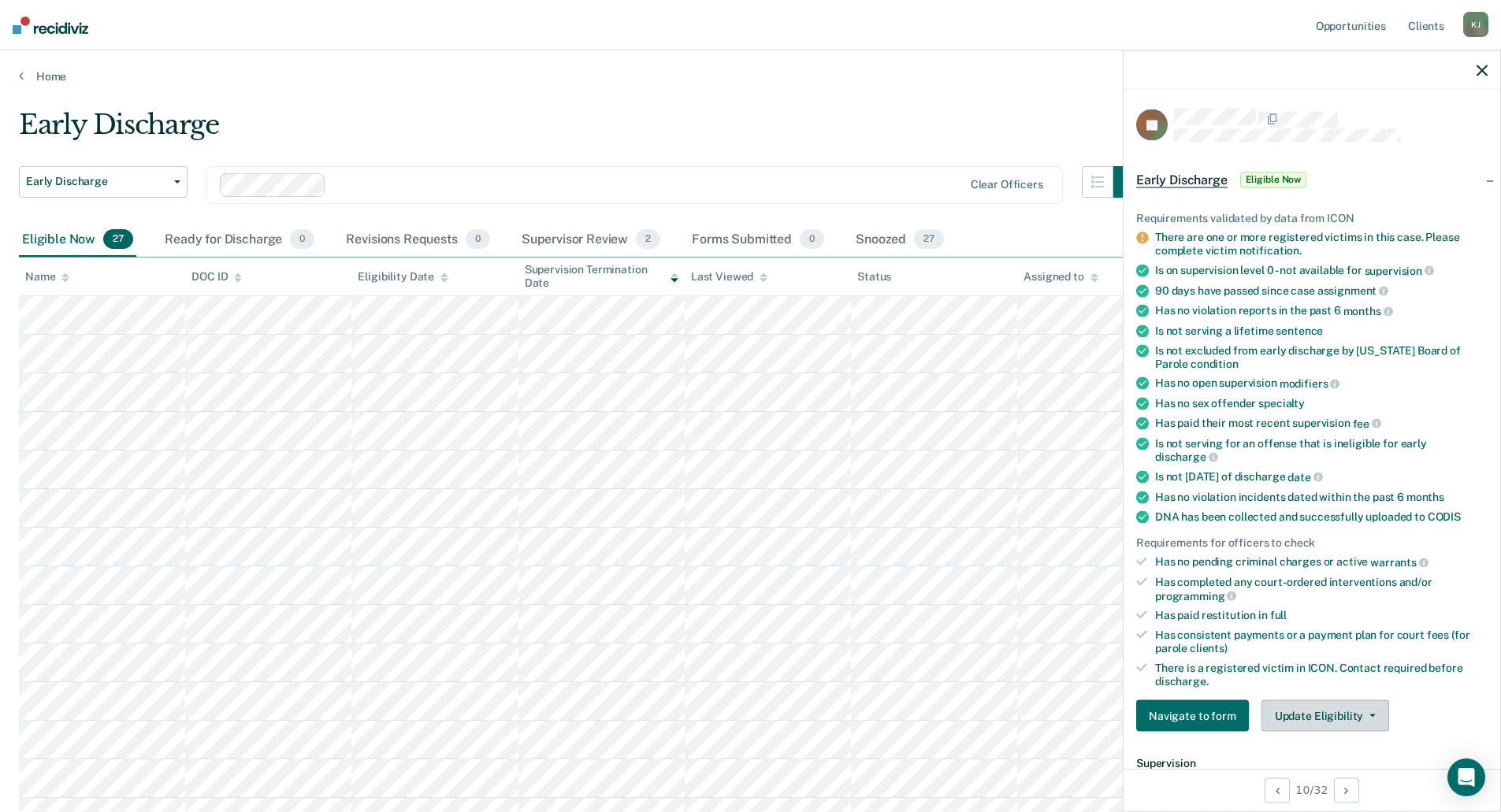
click at [1312, 716] on button "Update Eligibility" at bounding box center [1325, 716] width 128 height 31
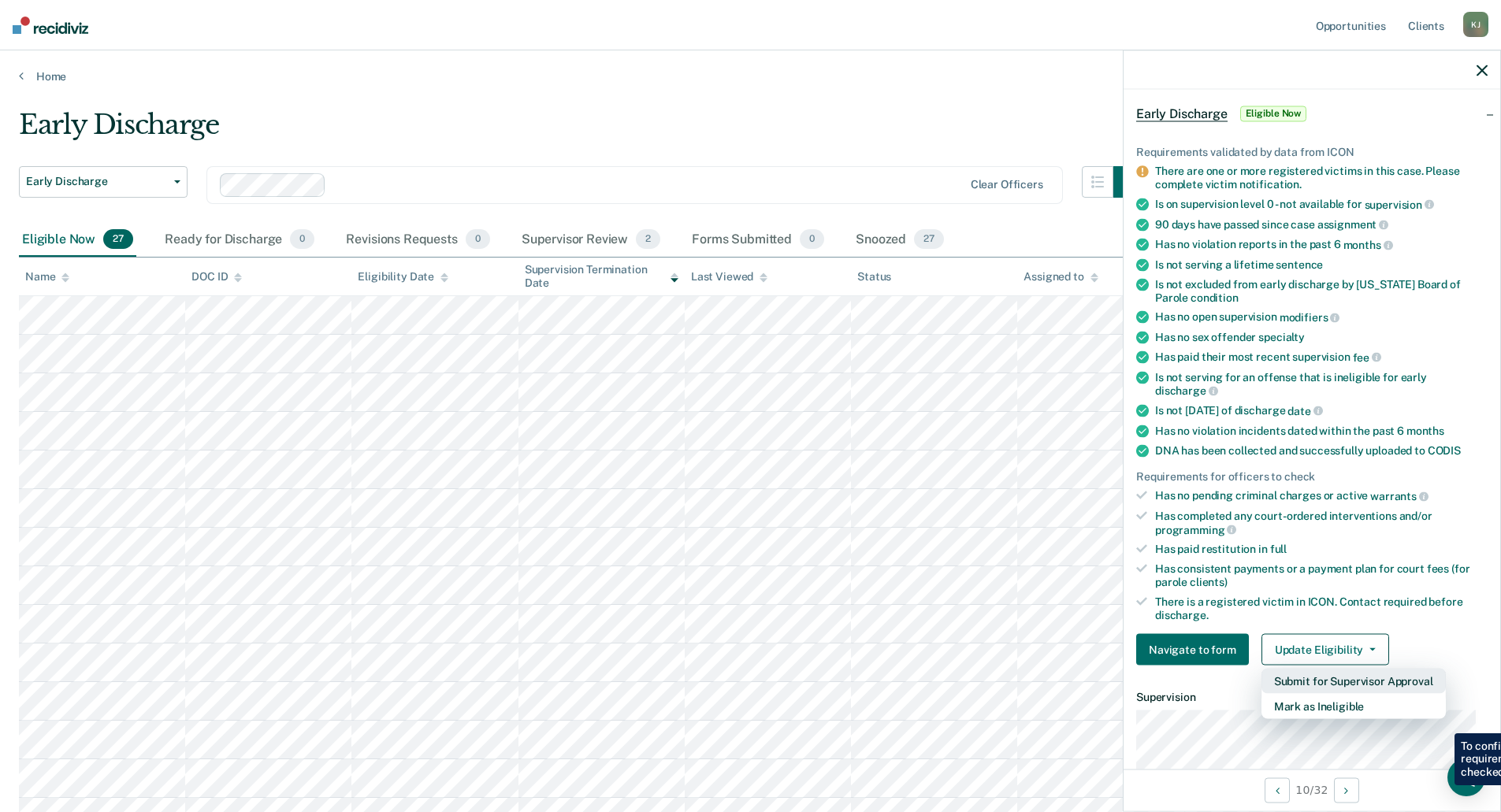
scroll to position [157, 0]
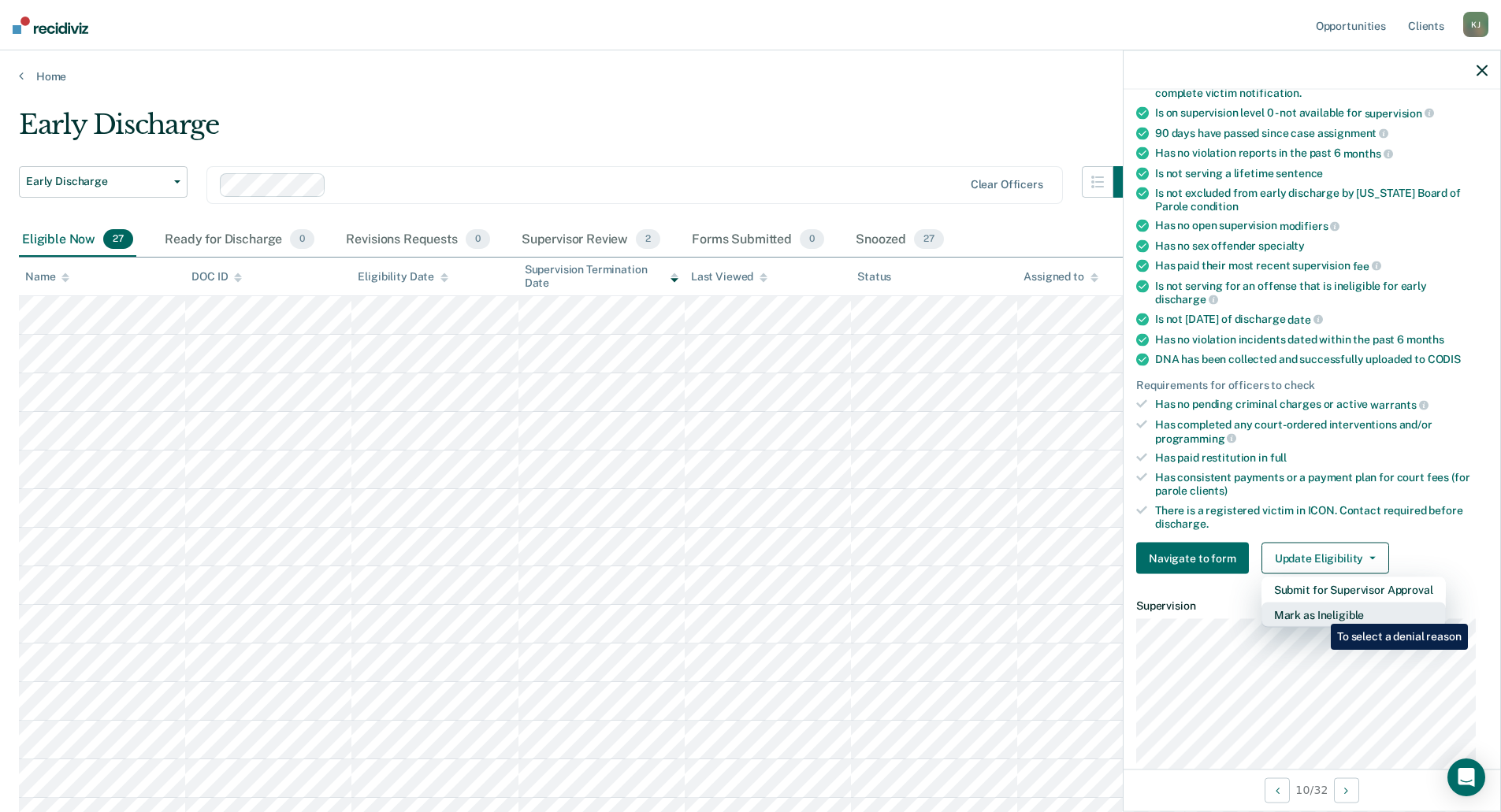
click at [1319, 612] on button "Mark as Ineligible" at bounding box center [1354, 615] width 184 height 25
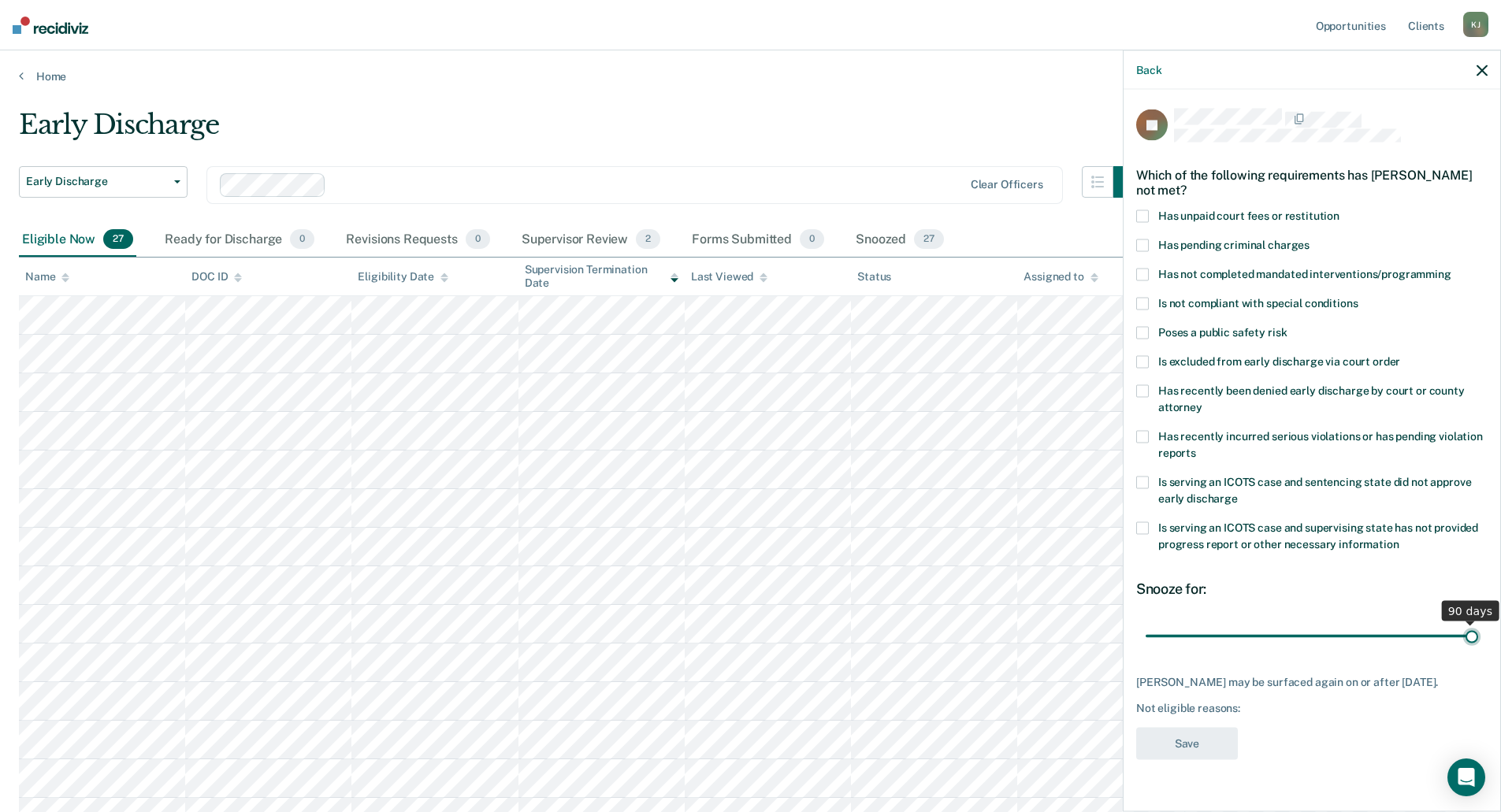
drag, startPoint x: 1255, startPoint y: 635, endPoint x: 1520, endPoint y: 625, distance: 265.2
type input "90"
click at [1478, 625] on input "range" at bounding box center [1312, 636] width 332 height 28
click at [1142, 213] on span at bounding box center [1143, 216] width 13 height 13
click at [1208, 749] on button "Save" at bounding box center [1187, 744] width 102 height 32
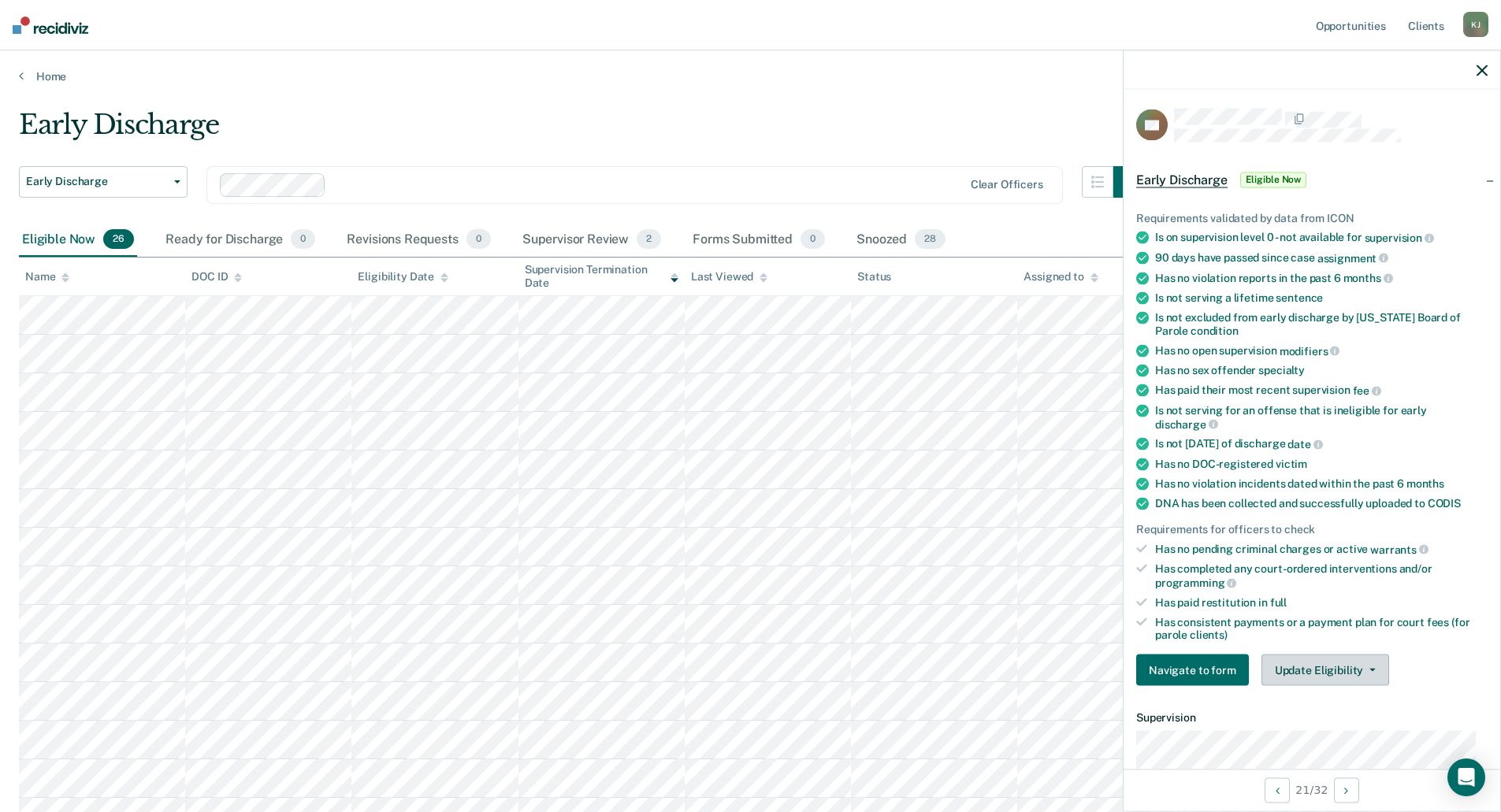
click at [1318, 671] on button "Update Eligibility" at bounding box center [1325, 670] width 128 height 31
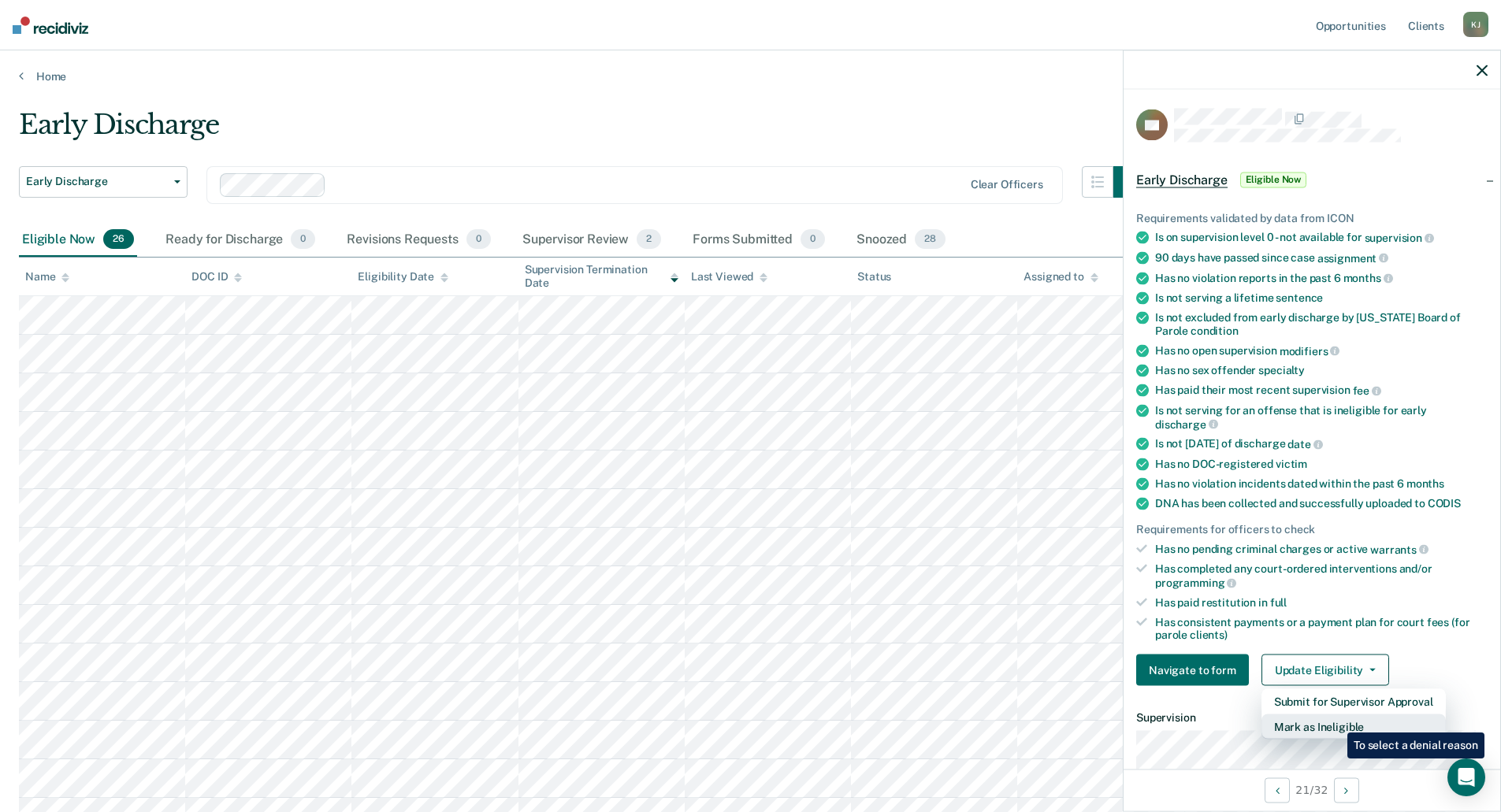
click at [1336, 721] on button "Mark as Ineligible" at bounding box center [1354, 727] width 184 height 25
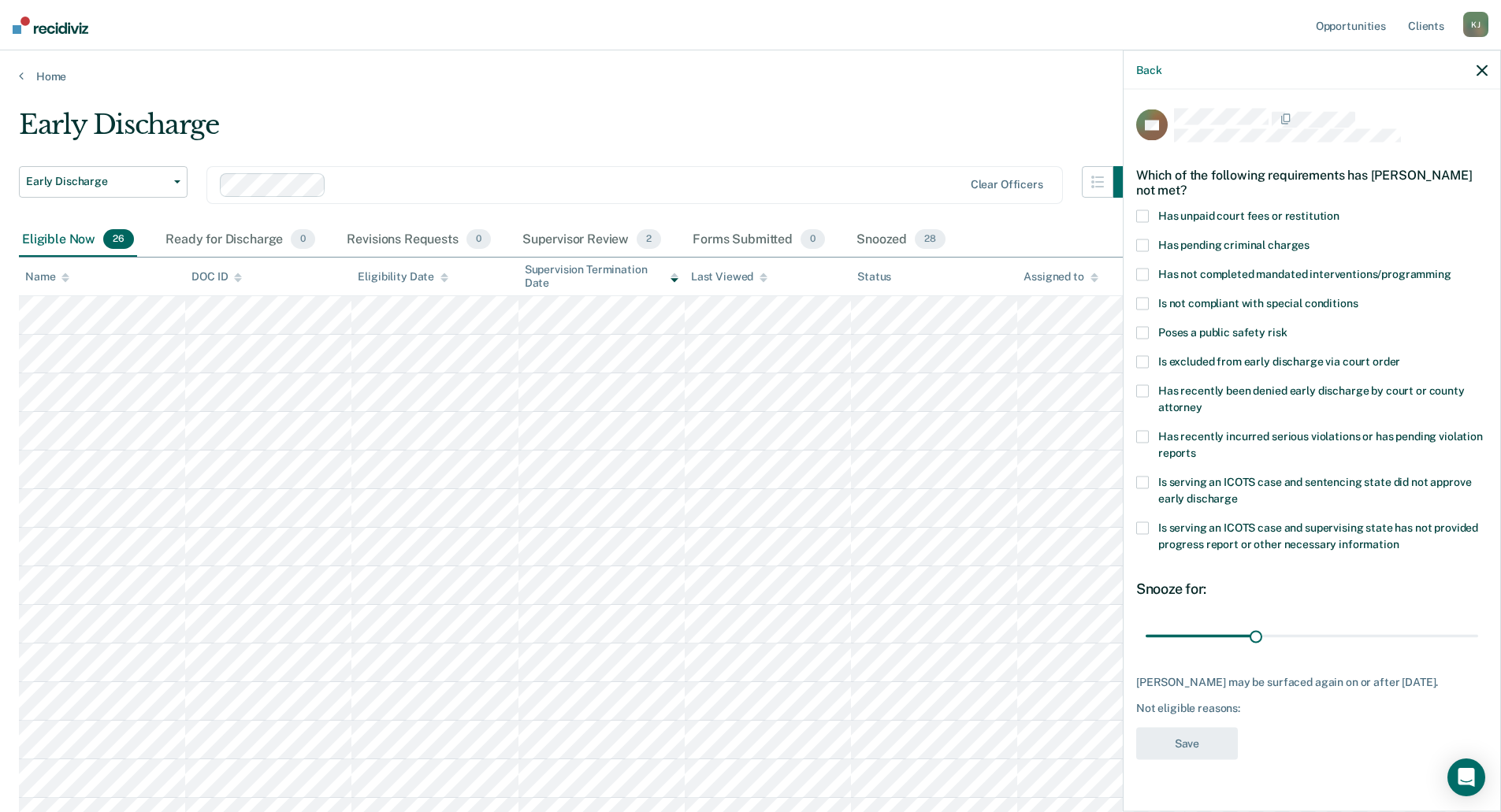
click at [1145, 275] on span at bounding box center [1143, 275] width 13 height 13
click at [1145, 433] on span at bounding box center [1143, 437] width 13 height 13
drag, startPoint x: 1257, startPoint y: 632, endPoint x: 1522, endPoint y: 630, distance: 265.0
type input "90"
click at [1478, 630] on input "range" at bounding box center [1312, 636] width 332 height 28
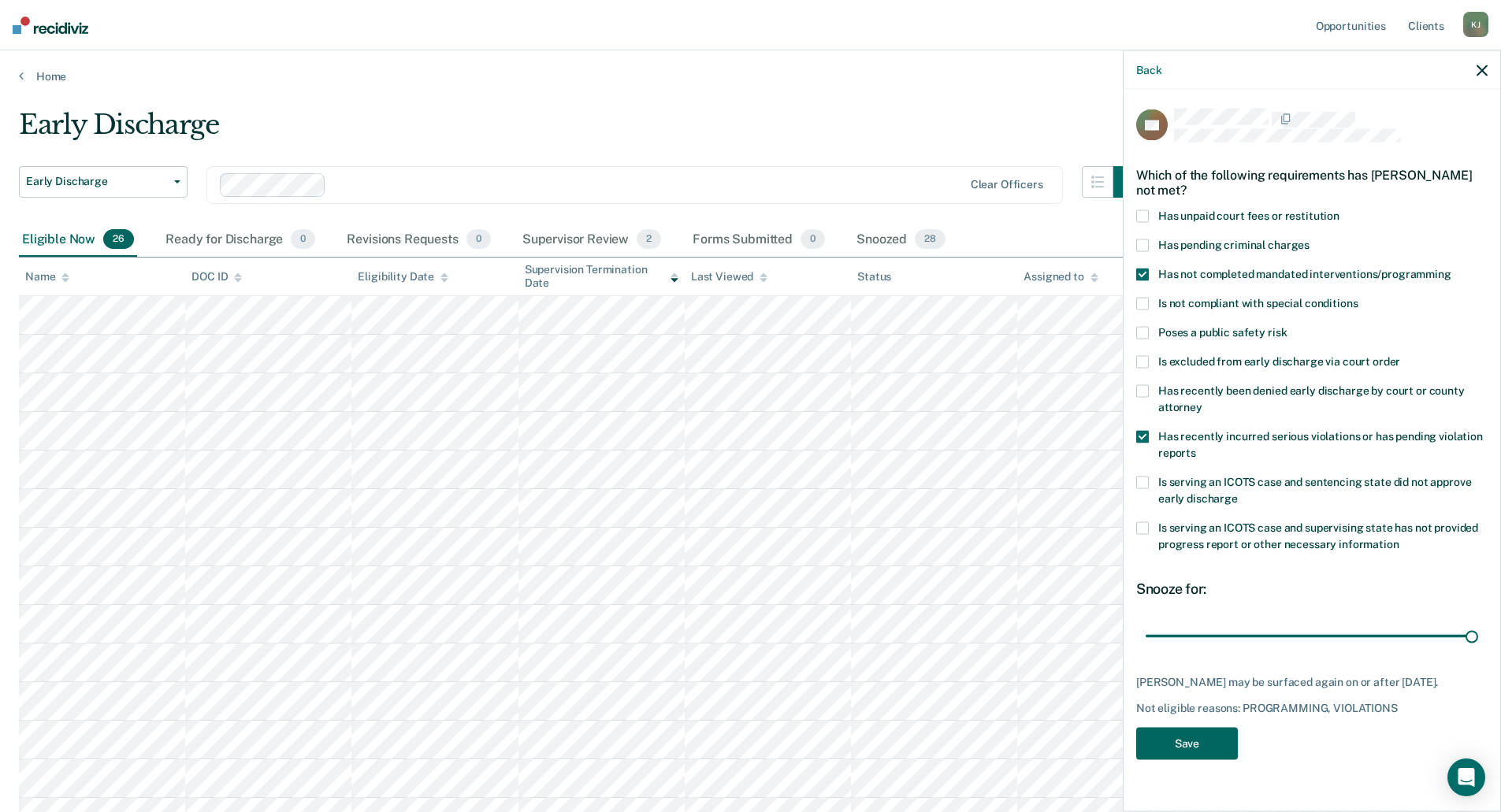
click at [1204, 746] on button "Save" at bounding box center [1187, 744] width 102 height 32
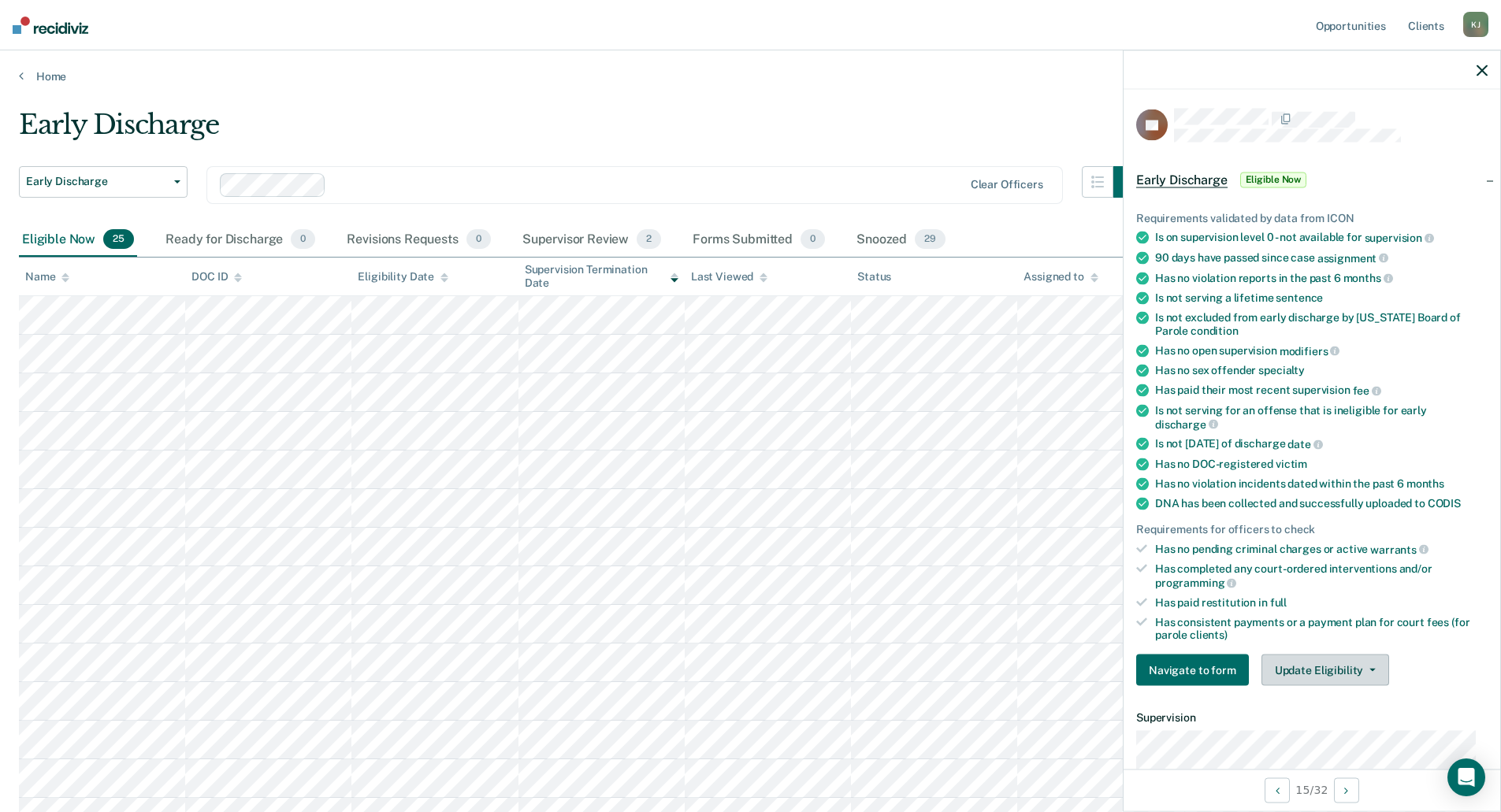
click at [1371, 668] on button "Update Eligibility" at bounding box center [1325, 670] width 128 height 31
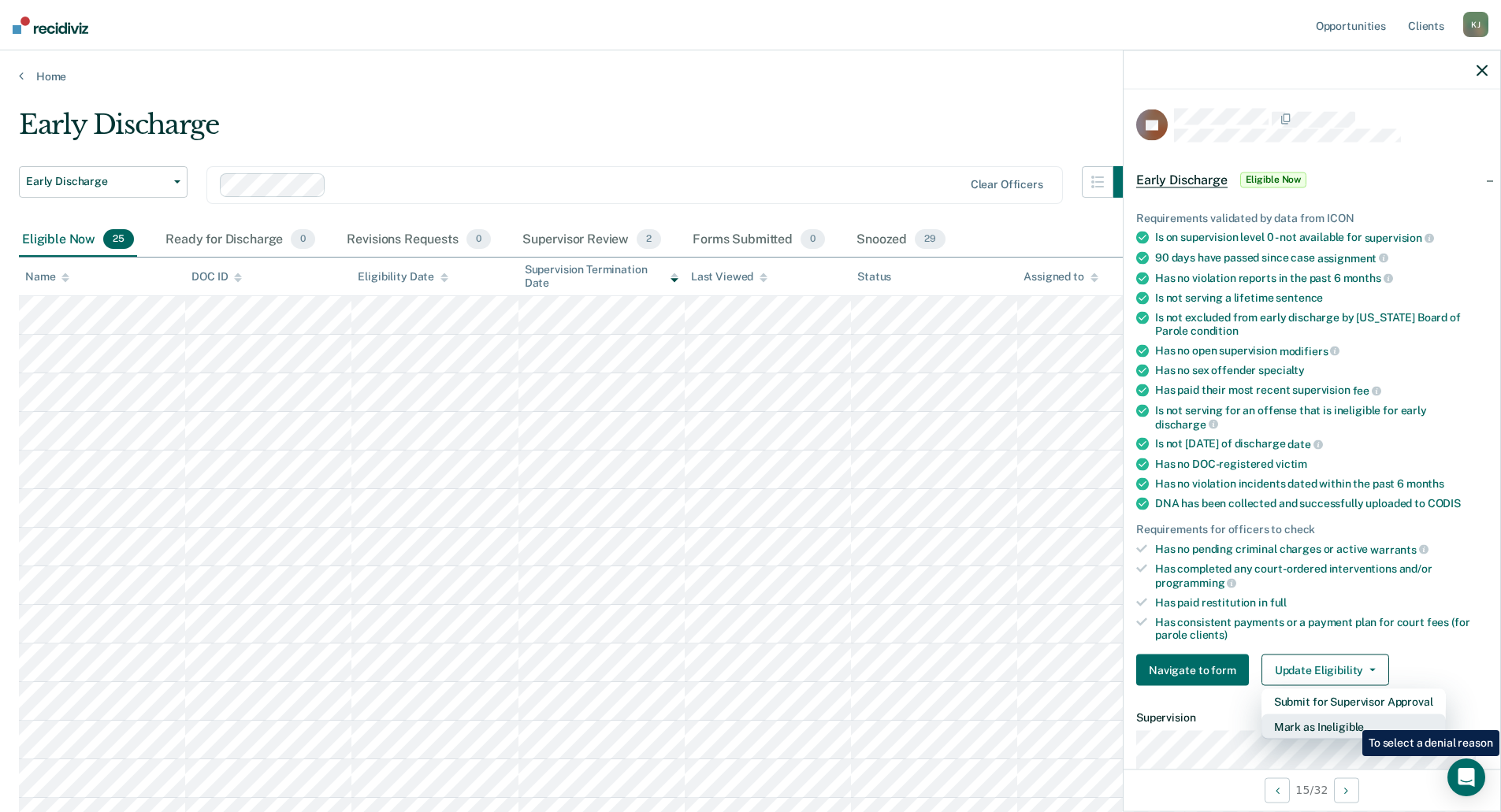
click at [1351, 718] on button "Mark as Ineligible" at bounding box center [1354, 727] width 184 height 25
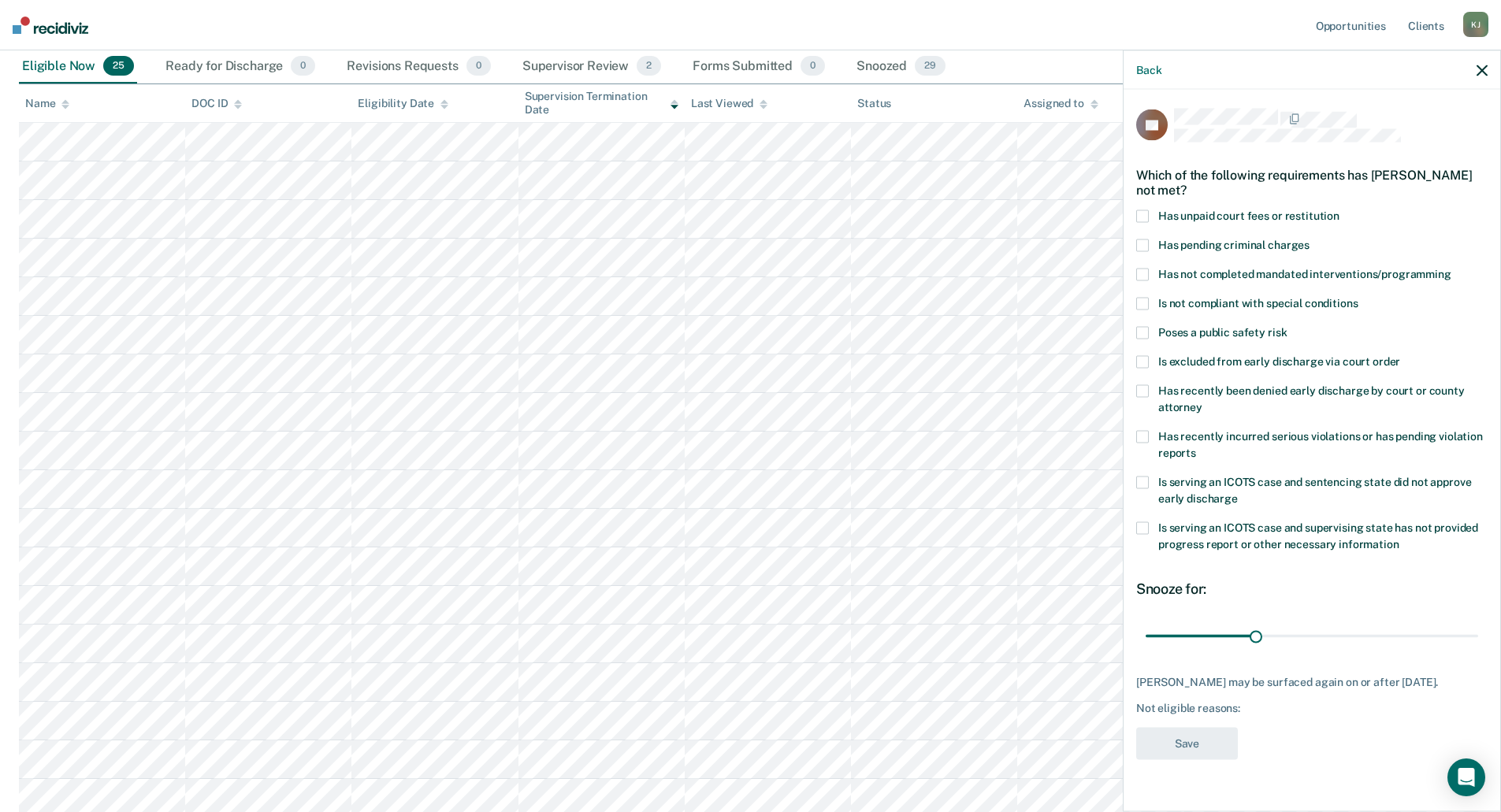
scroll to position [315, 0]
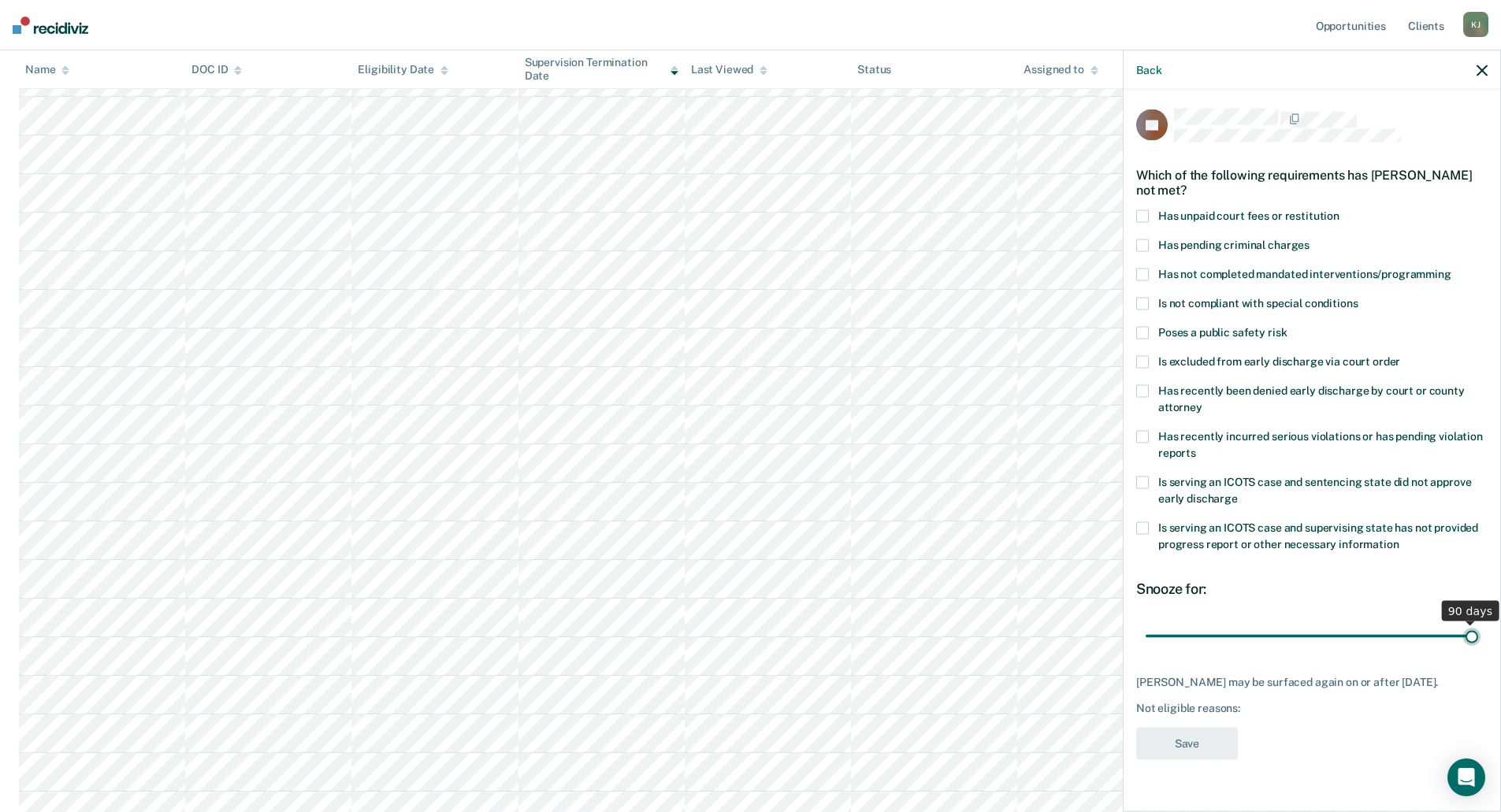
drag, startPoint x: 1254, startPoint y: 633, endPoint x: 1480, endPoint y: 628, distance: 226.1
type input "90"
click at [1478, 628] on input "range" at bounding box center [1312, 636] width 332 height 28
click at [1141, 212] on span at bounding box center [1143, 216] width 13 height 13
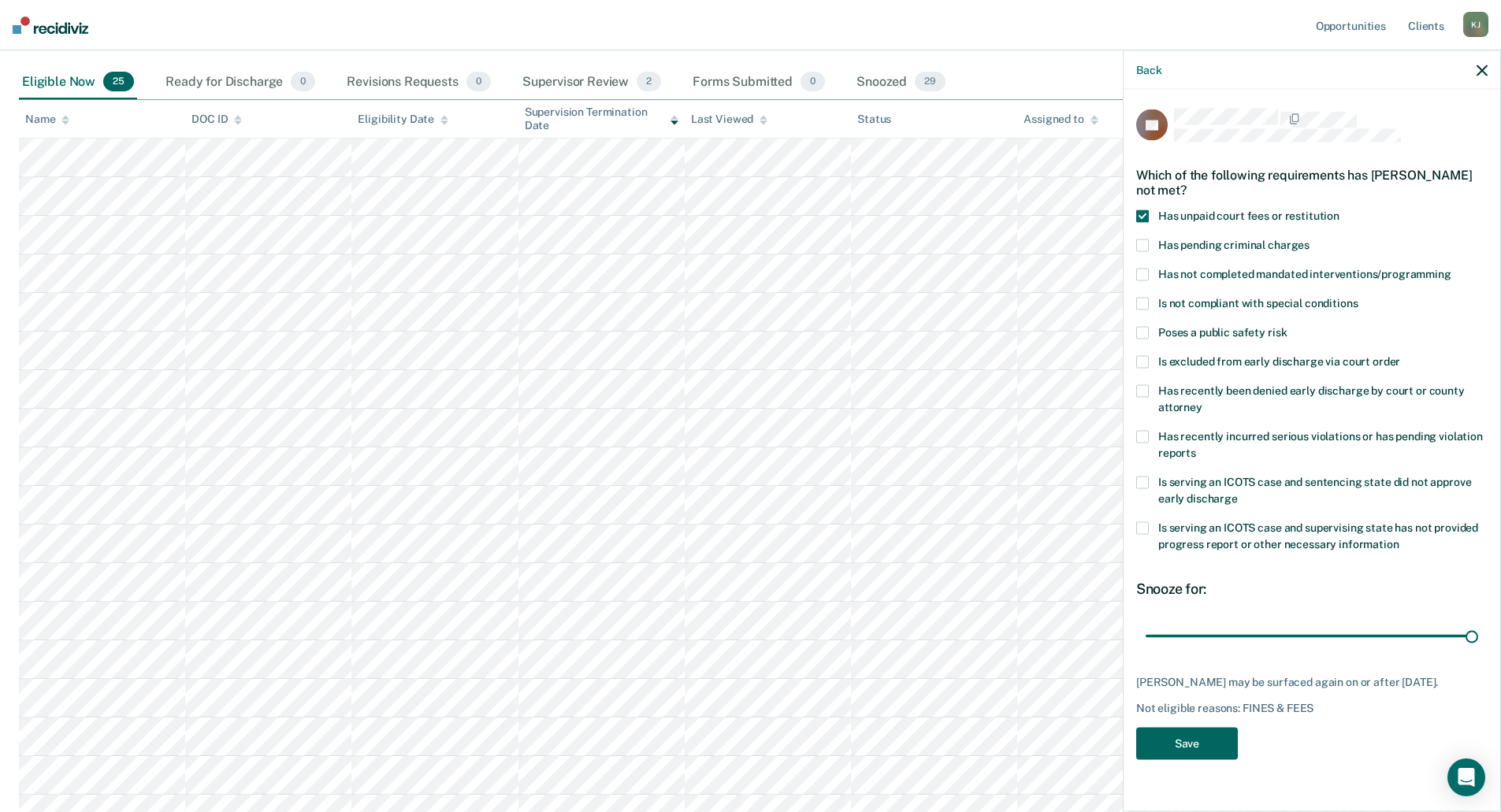
click at [1171, 751] on button "Save" at bounding box center [1187, 744] width 102 height 32
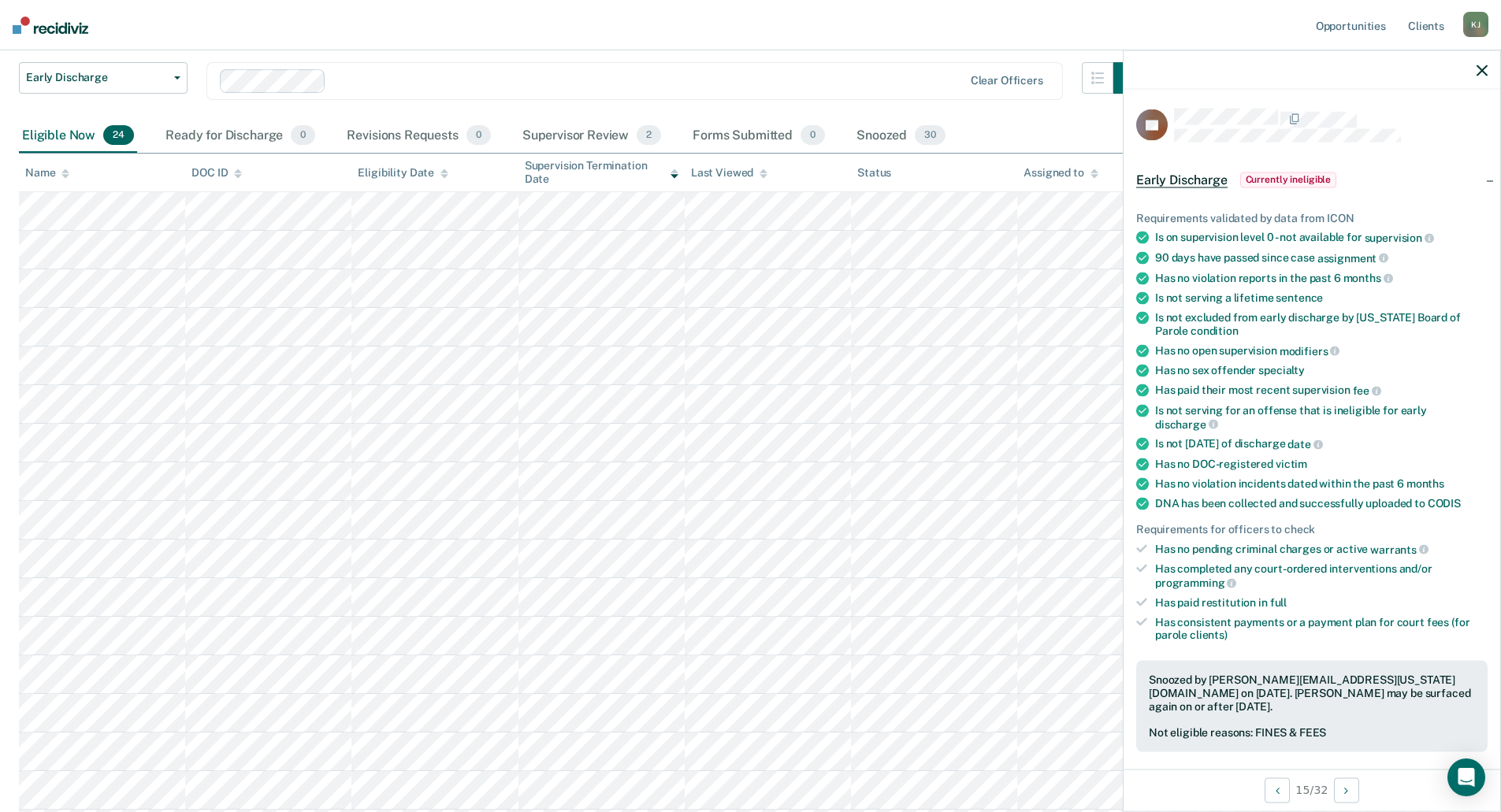
scroll to position [79, 0]
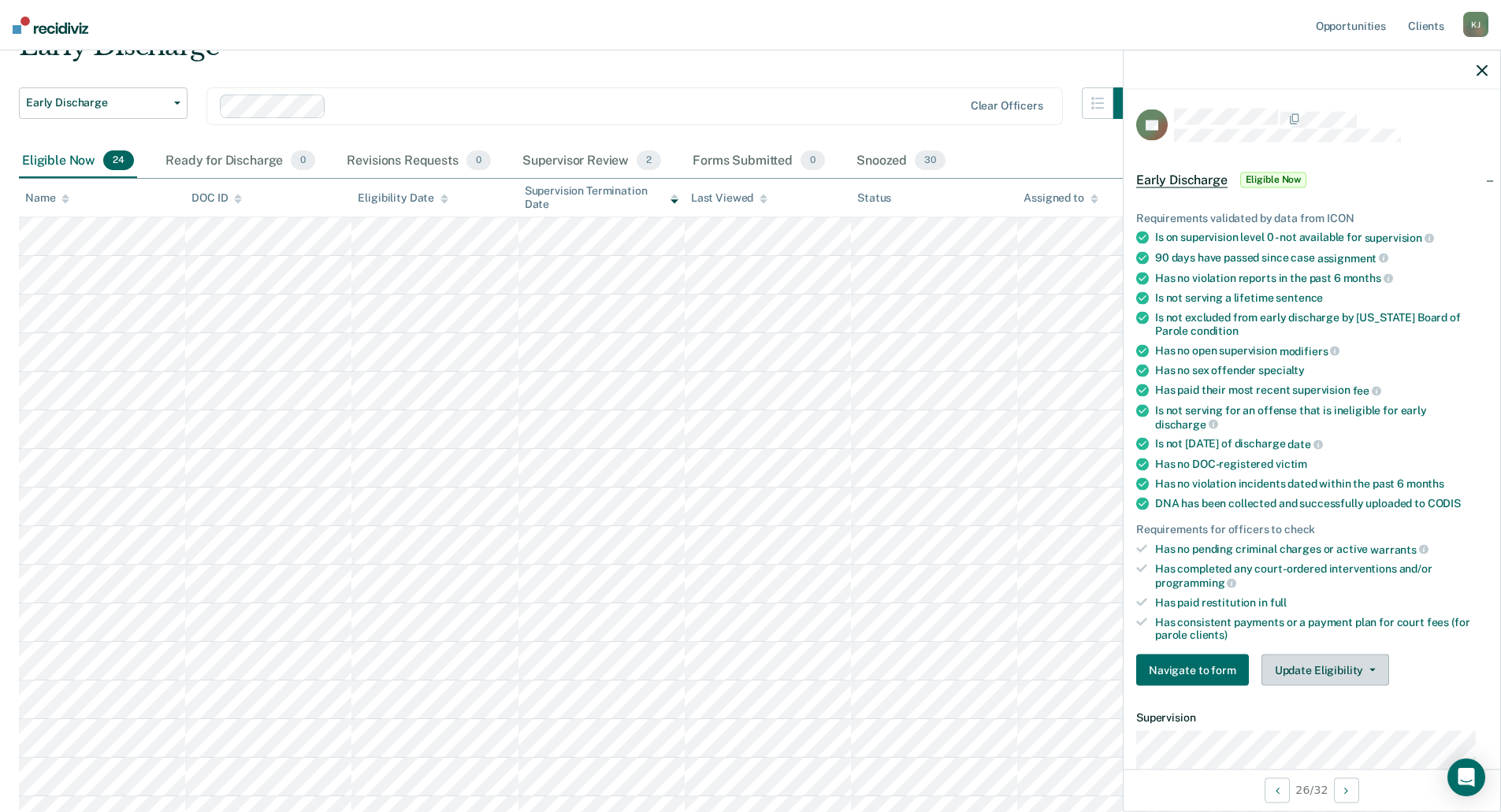
click at [1370, 669] on icon "button" at bounding box center [1372, 671] width 6 height 4
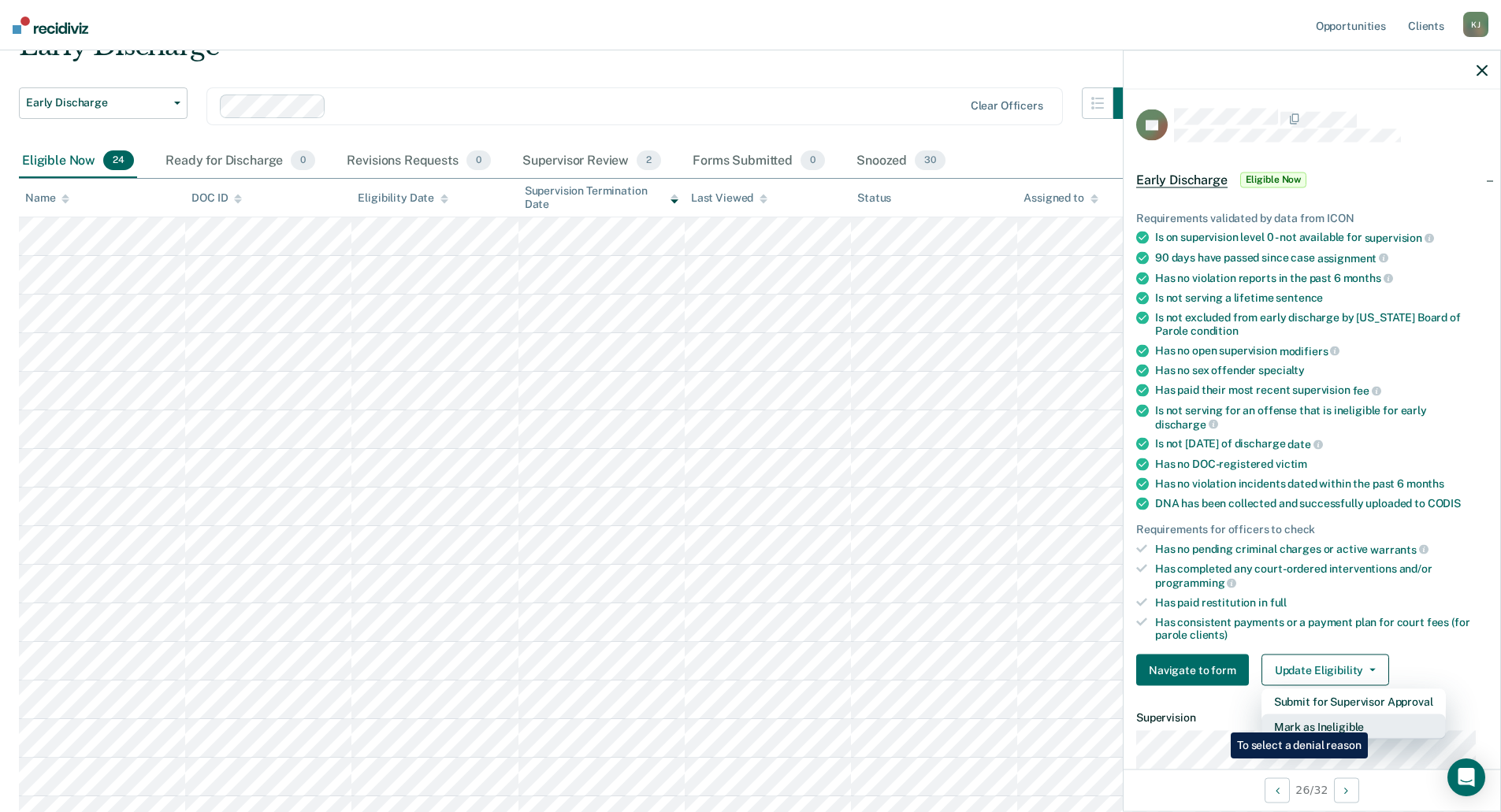
click at [1371, 721] on button "Mark as Ineligible" at bounding box center [1354, 727] width 184 height 25
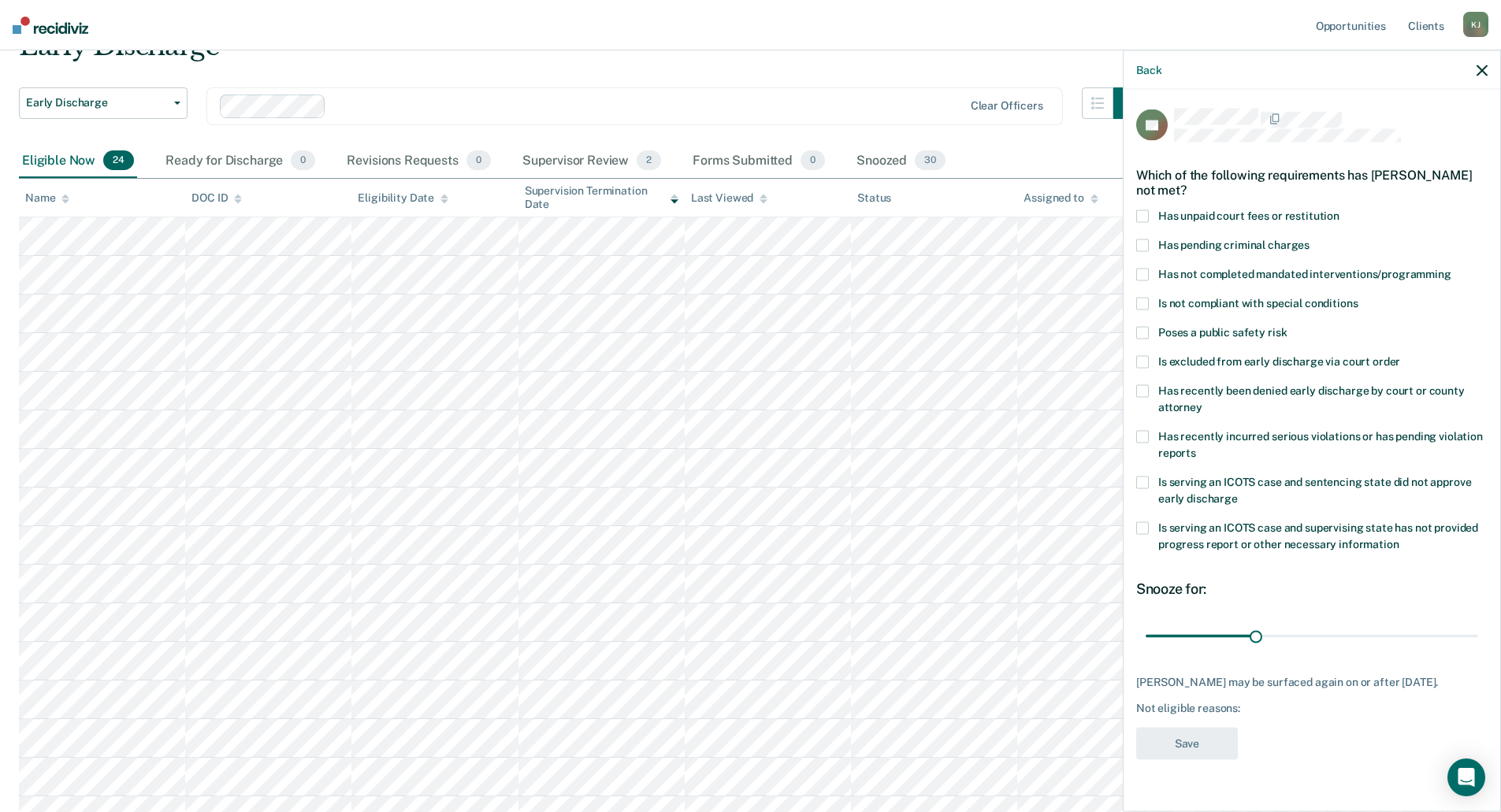
click at [1145, 436] on span at bounding box center [1143, 437] width 13 height 13
click at [1145, 277] on span at bounding box center [1143, 275] width 13 height 13
drag, startPoint x: 1254, startPoint y: 635, endPoint x: 1528, endPoint y: 644, distance: 274.1
type input "90"
click at [1478, 644] on input "range" at bounding box center [1312, 636] width 332 height 28
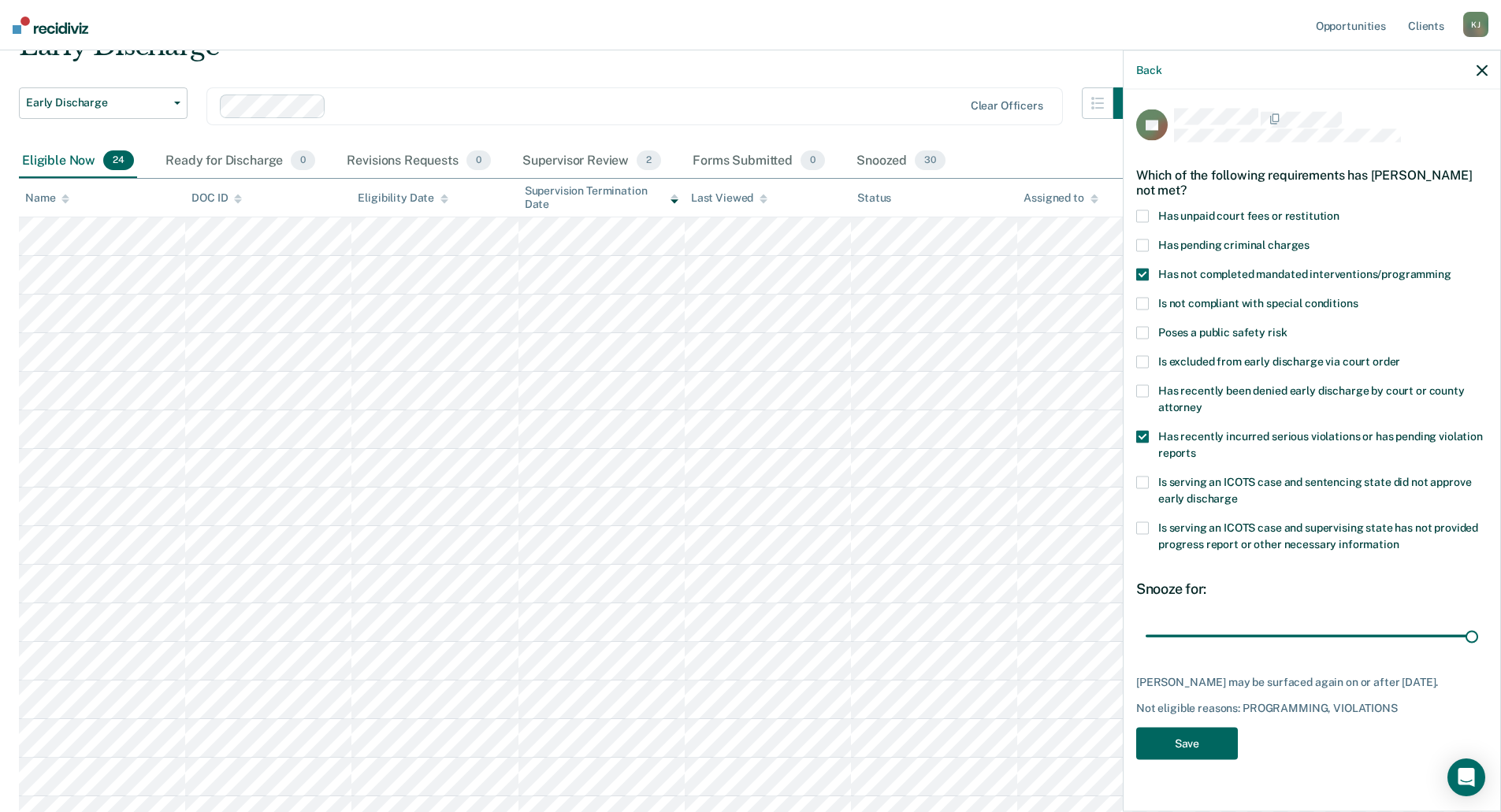
click at [1174, 734] on button "Save" at bounding box center [1187, 744] width 102 height 32
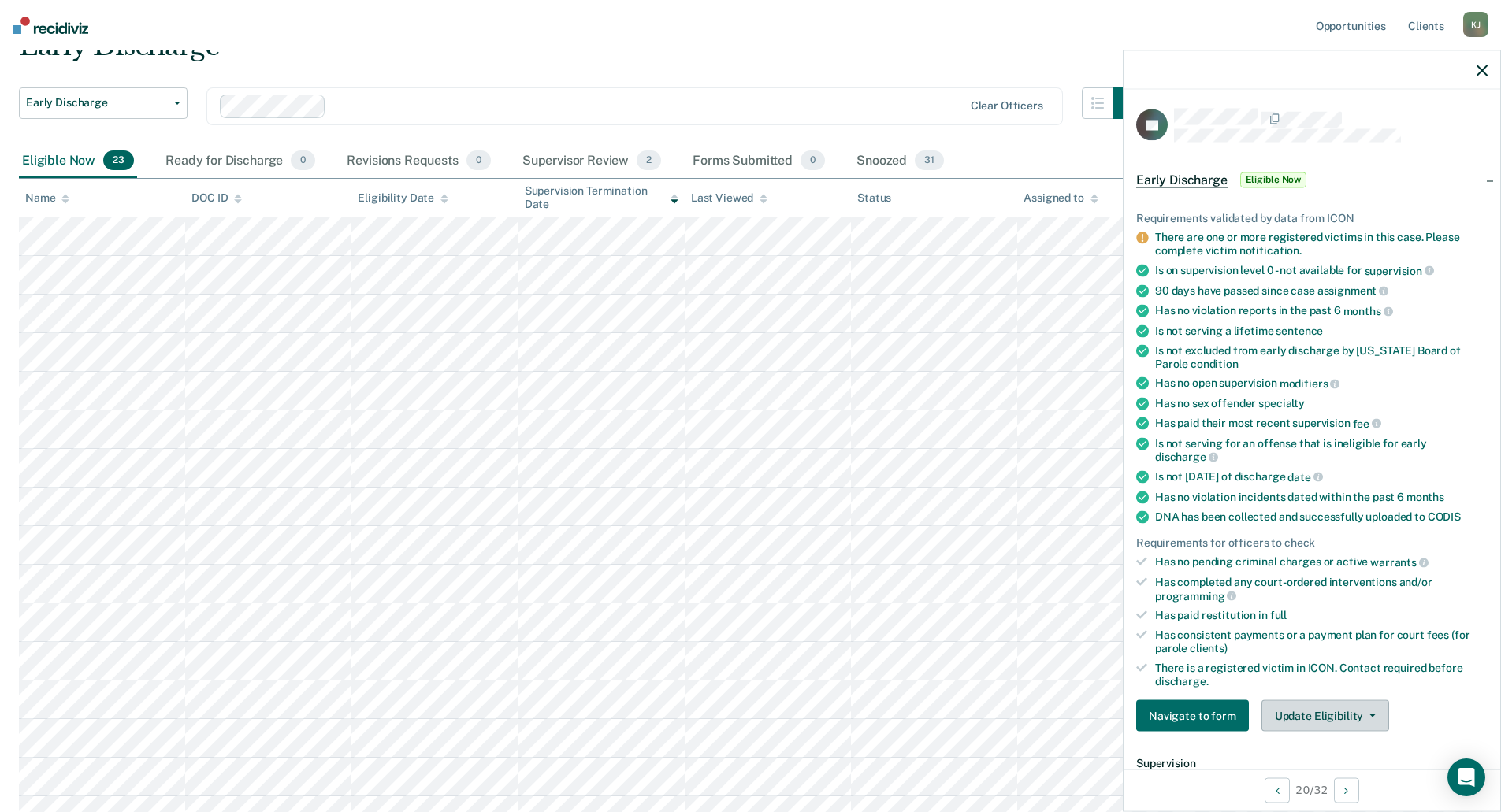
click at [1373, 717] on button "Update Eligibility" at bounding box center [1325, 716] width 128 height 31
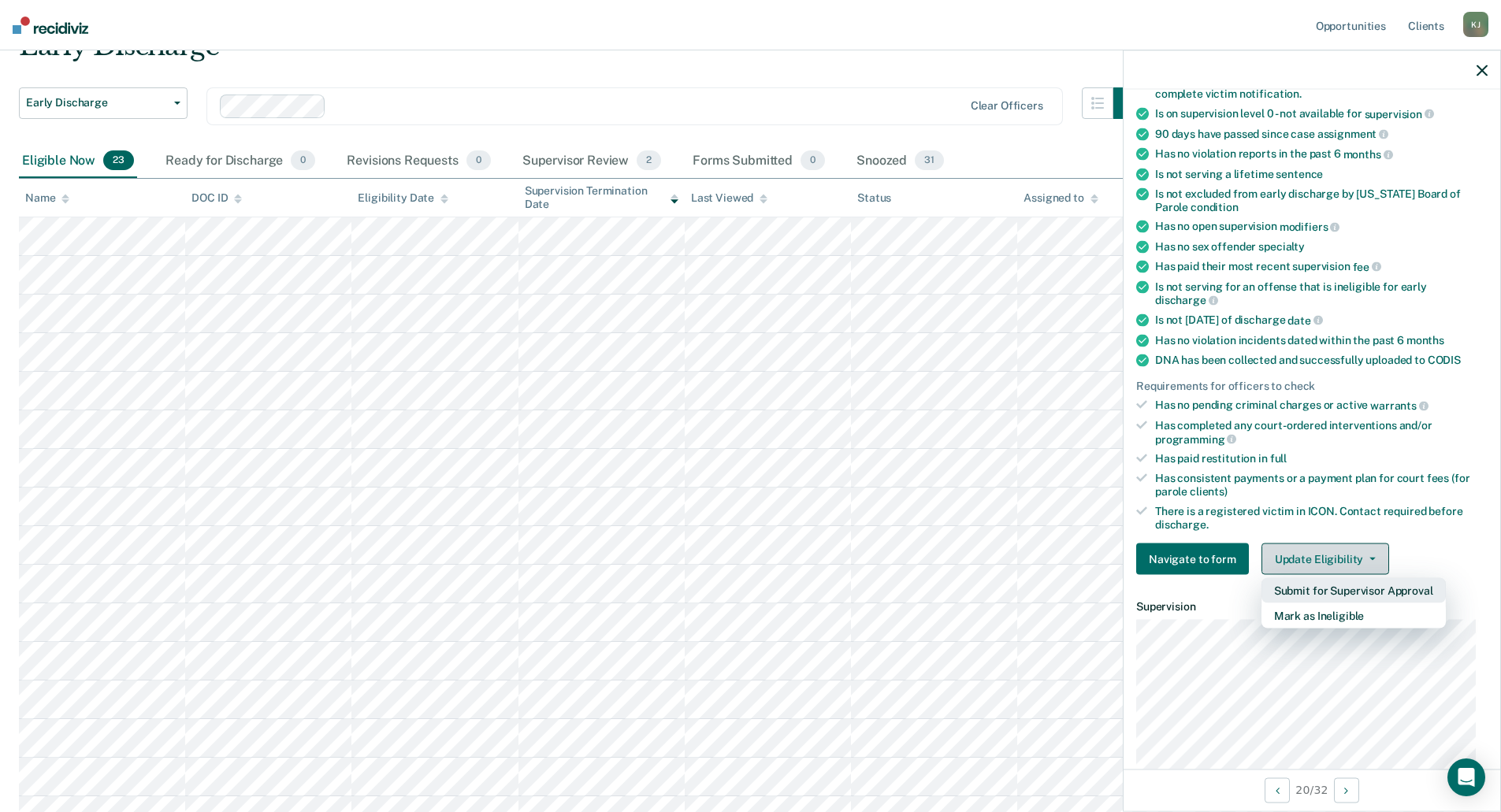
scroll to position [157, 0]
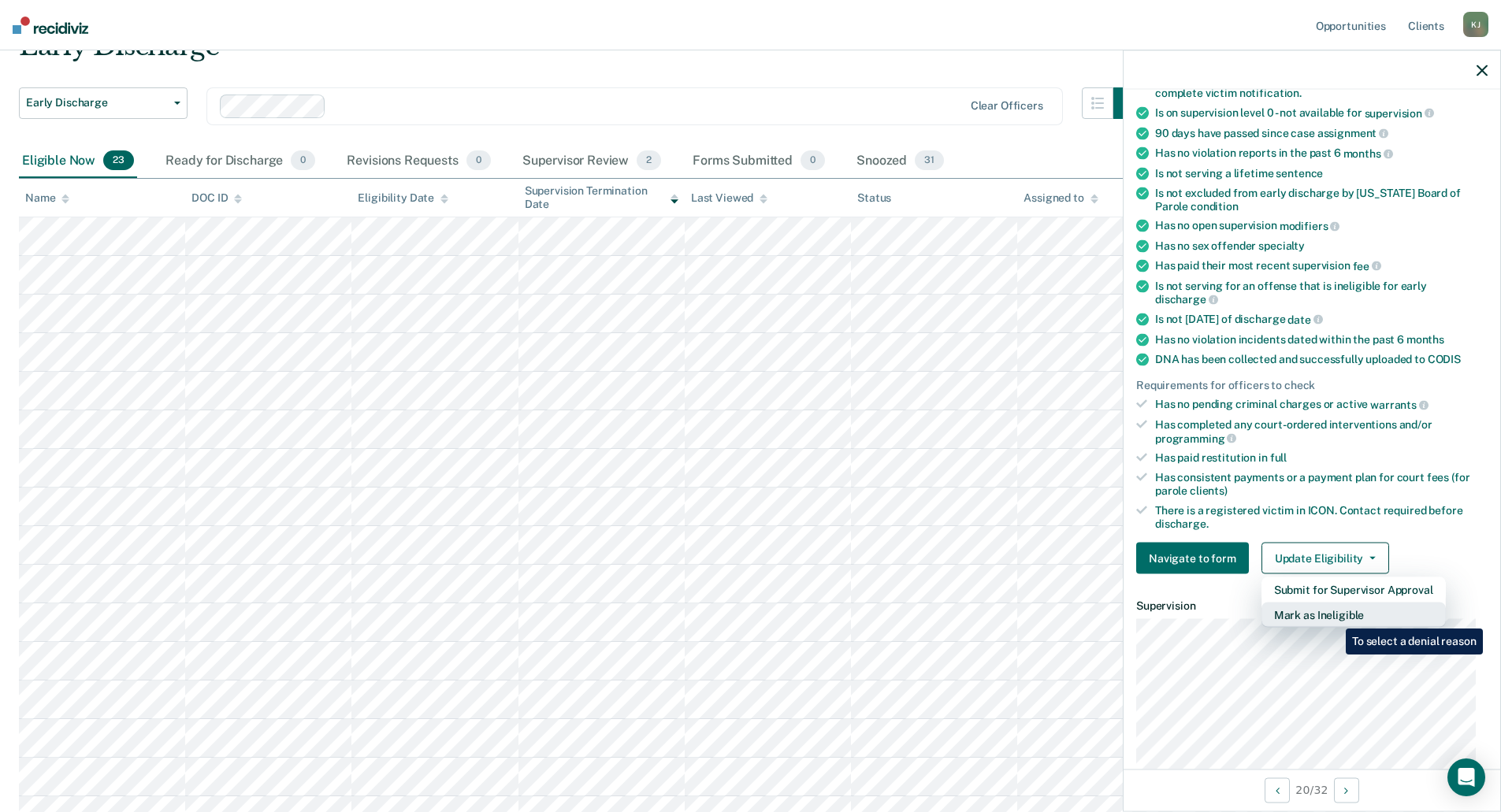
click at [1334, 617] on button "Mark as Ineligible" at bounding box center [1354, 615] width 184 height 25
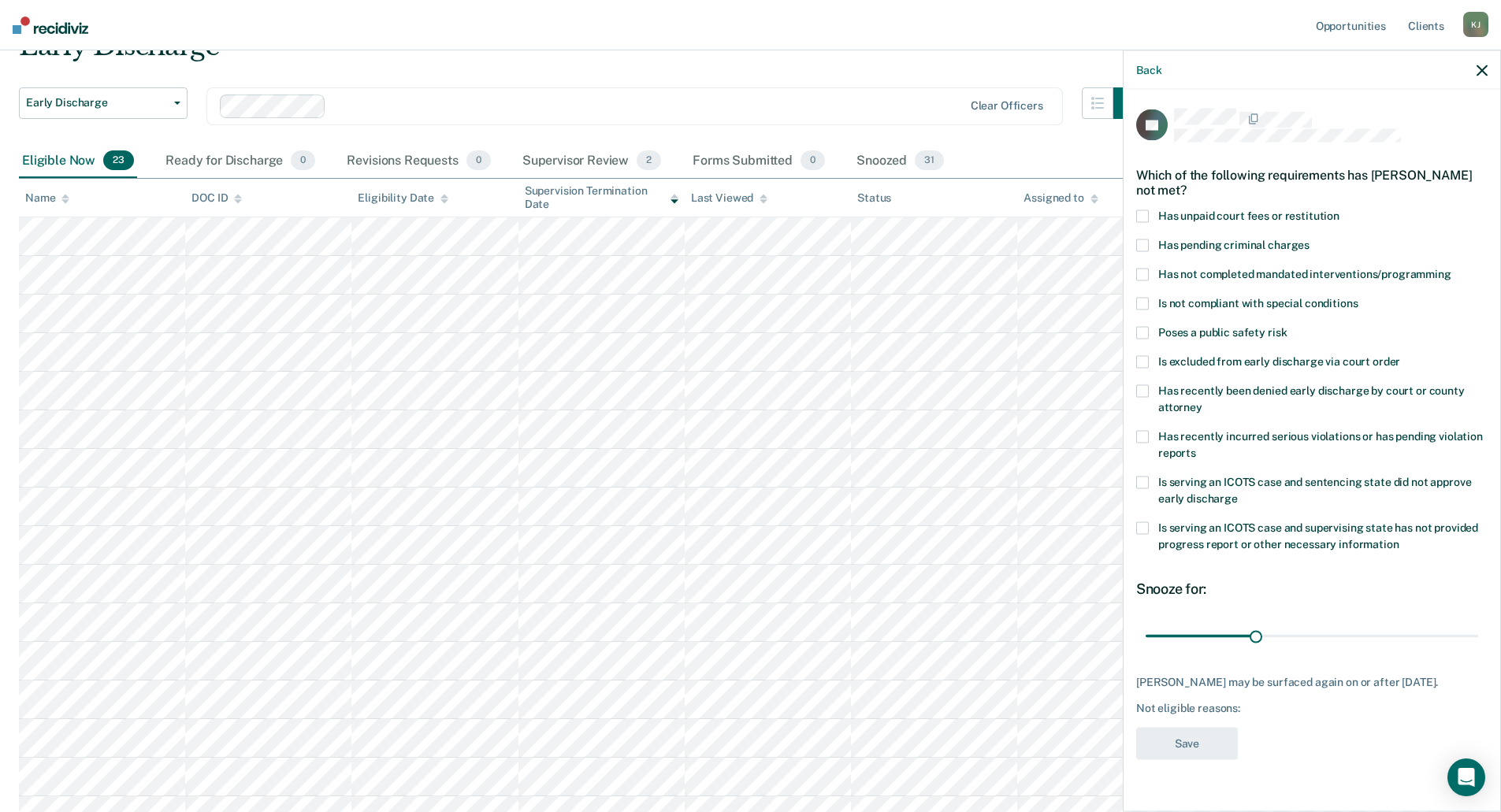
click at [1145, 210] on span at bounding box center [1143, 216] width 13 height 13
click at [1145, 239] on span at bounding box center [1143, 246] width 13 height 13
click at [1147, 431] on span at bounding box center [1143, 437] width 13 height 13
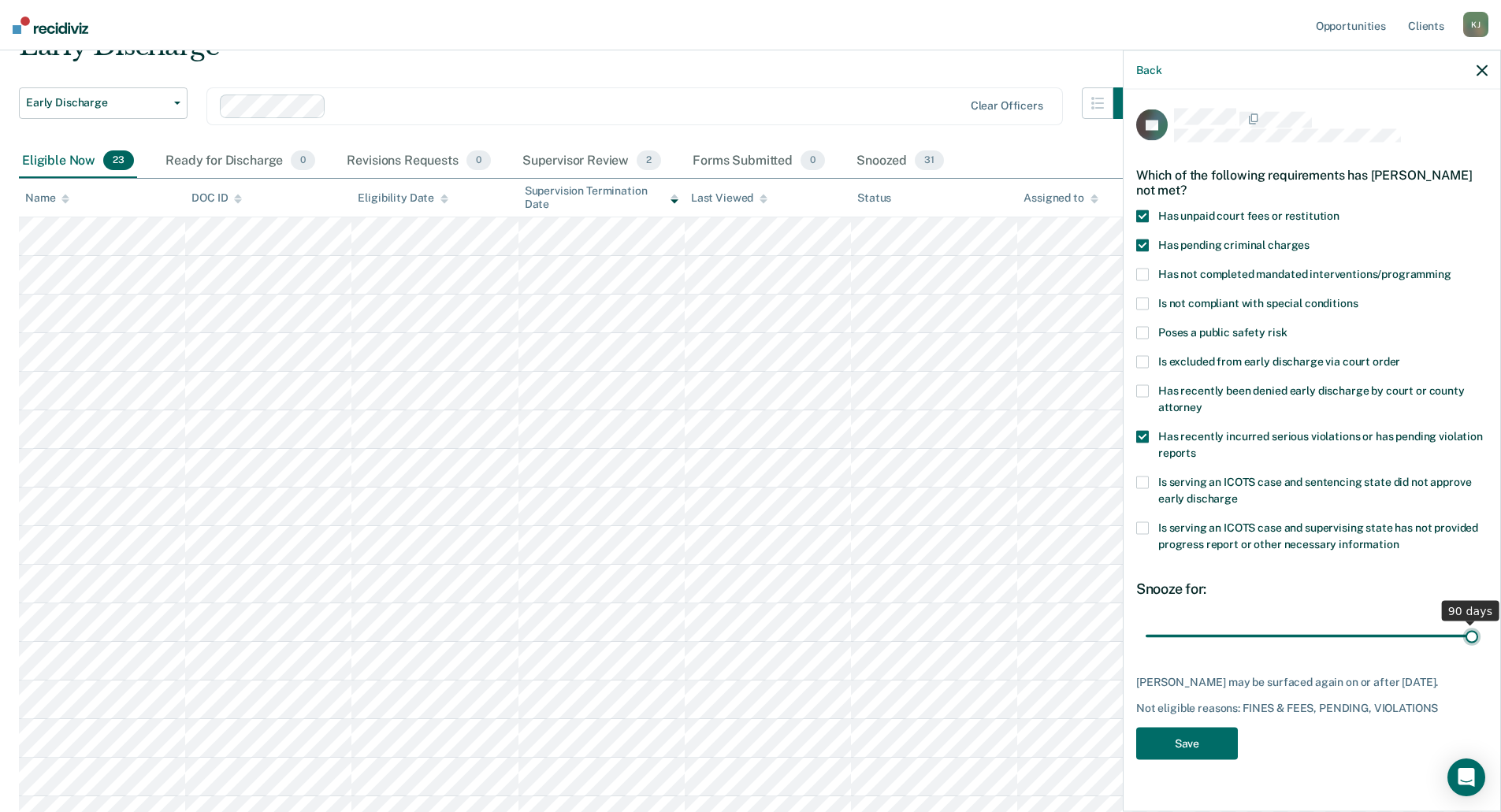
drag, startPoint x: 1253, startPoint y: 624, endPoint x: 1589, endPoint y: 644, distance: 336.6
type input "90"
click at [1478, 644] on input "range" at bounding box center [1312, 636] width 332 height 28
click at [1212, 731] on button "Save" at bounding box center [1187, 744] width 102 height 32
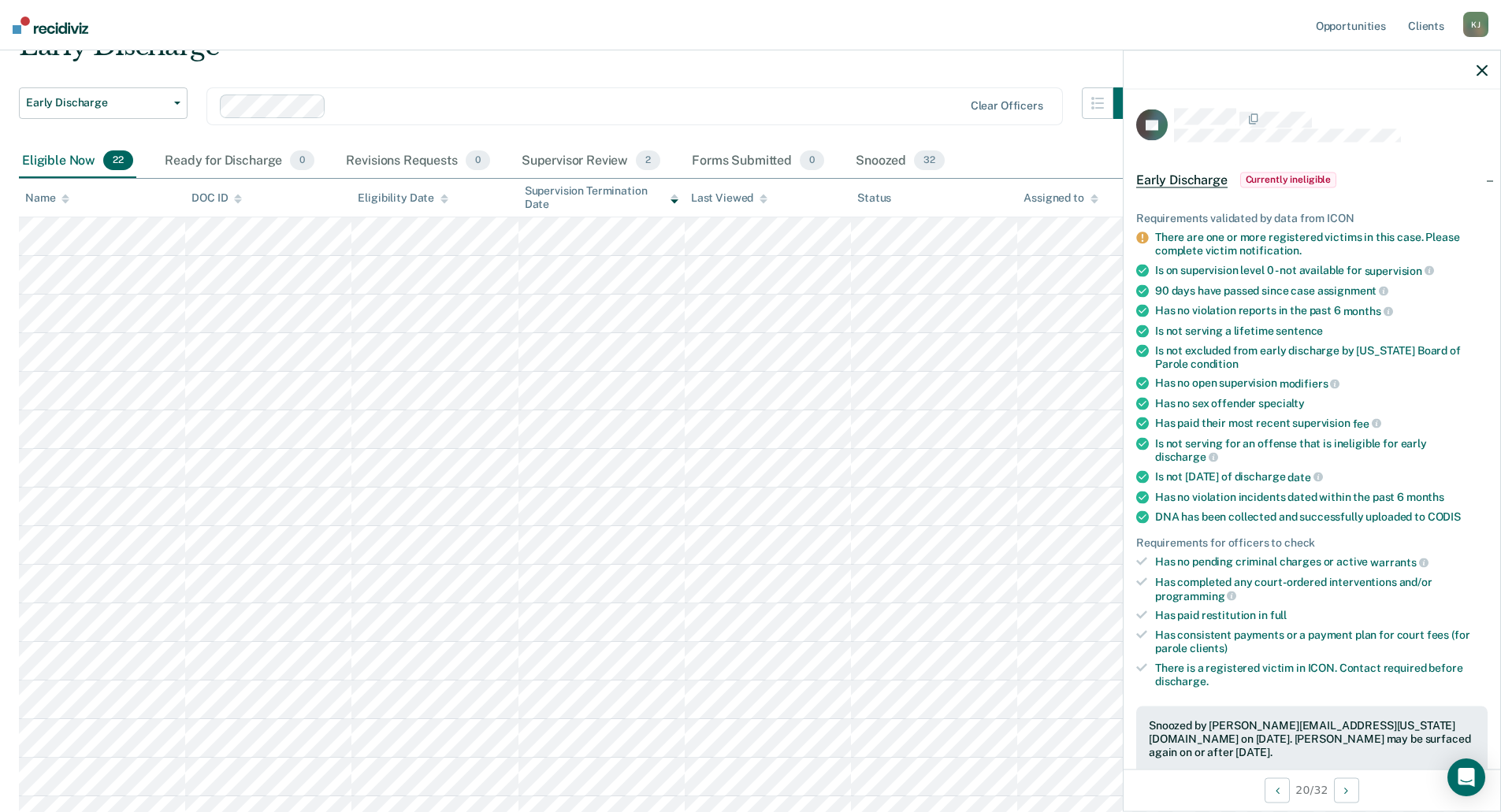
click at [1475, 19] on div "K J" at bounding box center [1476, 24] width 25 height 25
click at [1378, 103] on link "Log Out" at bounding box center [1413, 103] width 127 height 13
